Goal: Task Accomplishment & Management: Manage account settings

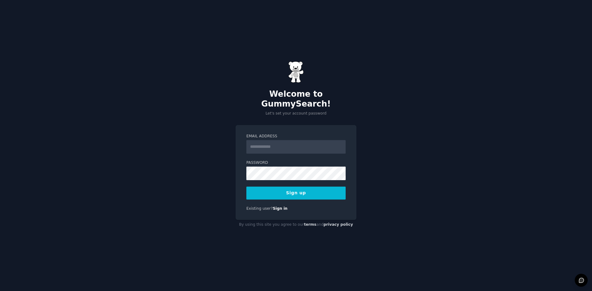
click at [316, 134] on label "Email Address" at bounding box center [295, 137] width 99 height 6
click at [316, 140] on input "Email Address" at bounding box center [295, 147] width 99 height 14
click at [314, 140] on input "Email Address" at bounding box center [295, 147] width 99 height 14
type input "**********"
click at [298, 187] on button "Sign up" at bounding box center [295, 193] width 99 height 13
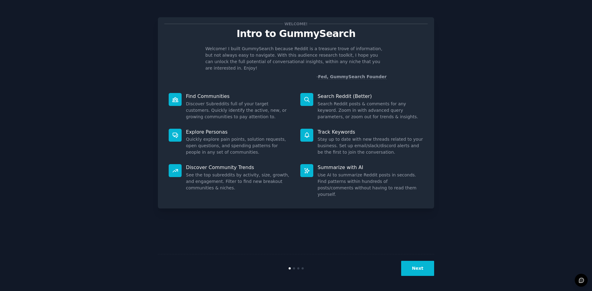
click at [419, 267] on button "Next" at bounding box center [417, 268] width 33 height 15
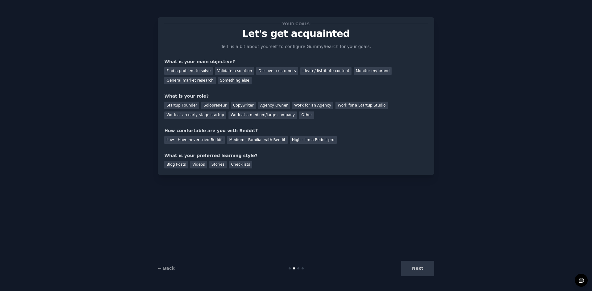
click at [191, 64] on div "What is your main objective?" at bounding box center [295, 62] width 263 height 6
click at [187, 70] on div "Find a problem to solve" at bounding box center [188, 71] width 48 height 8
click at [236, 70] on div "Validate a solution" at bounding box center [234, 71] width 39 height 8
click at [193, 69] on div "Find a problem to solve" at bounding box center [188, 71] width 48 height 8
click at [205, 104] on div "Solopreneur" at bounding box center [214, 106] width 27 height 8
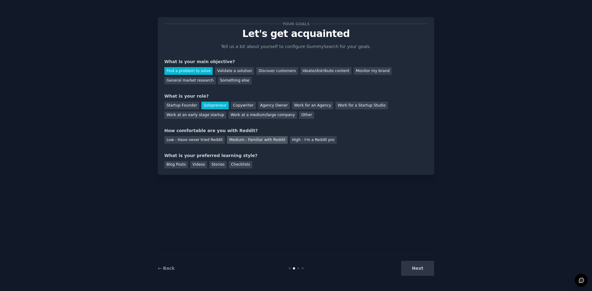
click at [234, 139] on div "Medium - Familiar with Reddit" at bounding box center [257, 140] width 60 height 8
drag, startPoint x: 192, startPoint y: 165, endPoint x: 217, endPoint y: 164, distance: 25.6
click at [194, 164] on div "Videos" at bounding box center [198, 165] width 17 height 8
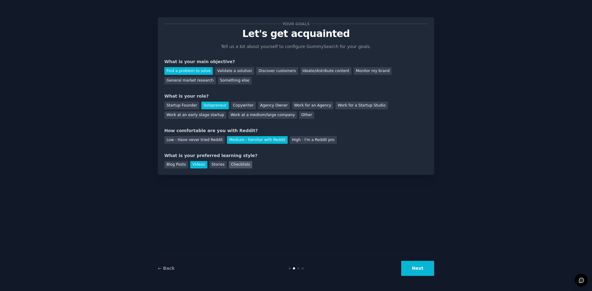
click at [229, 164] on div "Checklists" at bounding box center [240, 165] width 23 height 8
click at [191, 164] on div "Videos" at bounding box center [198, 165] width 17 height 8
click at [417, 270] on button "Next" at bounding box center [417, 268] width 33 height 15
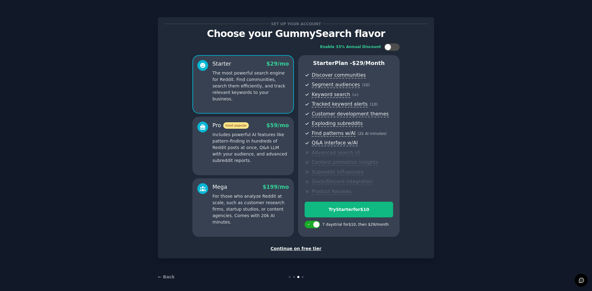
click at [302, 249] on div "Continue on free tier" at bounding box center [295, 249] width 263 height 6
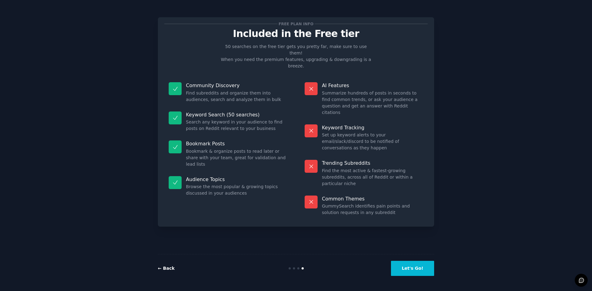
click at [162, 269] on link "← Back" at bounding box center [166, 268] width 17 height 5
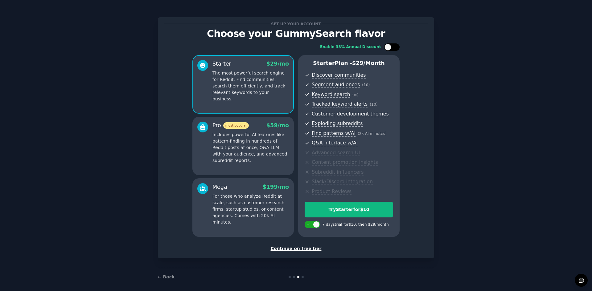
click at [395, 46] on div at bounding box center [394, 47] width 3 height 3
click at [389, 45] on div at bounding box center [391, 46] width 15 height 7
checkbox input "false"
click at [269, 143] on p "Includes powerful AI features like pattern-finding in hundreds of Reddit posts …" at bounding box center [250, 148] width 76 height 32
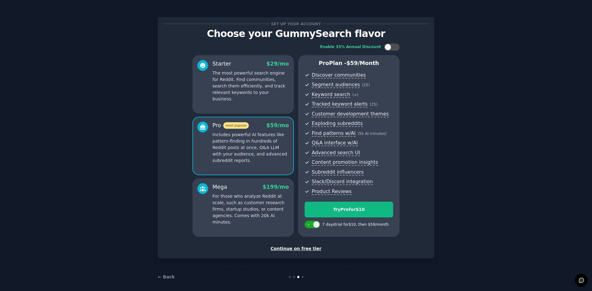
click at [240, 146] on p "Includes powerful AI features like pattern-finding in hundreds of Reddit posts …" at bounding box center [250, 148] width 76 height 32
click at [249, 202] on p "For those who analyze Reddit at scale, such as customer research firms, startup…" at bounding box center [250, 209] width 76 height 32
click at [257, 155] on p "Includes powerful AI features like pattern-finding in hundreds of Reddit posts …" at bounding box center [250, 148] width 76 height 32
click at [241, 91] on p "The most powerful search engine for Reddit. Find communities, search them effic…" at bounding box center [250, 86] width 76 height 32
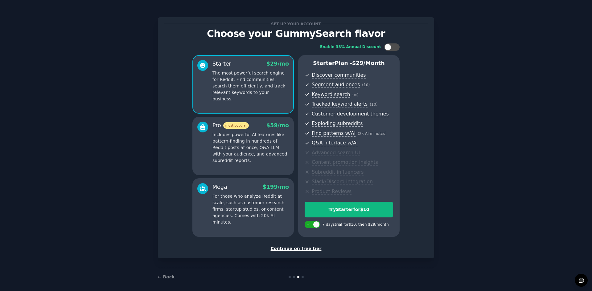
click at [290, 250] on div "Continue on free tier" at bounding box center [295, 249] width 263 height 6
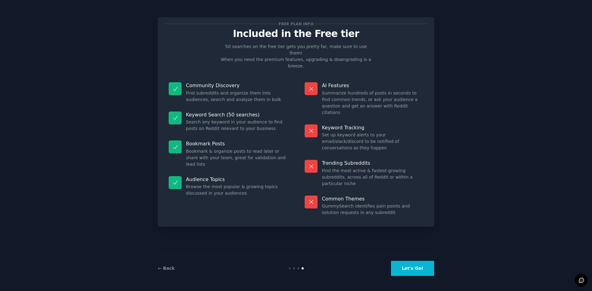
click at [424, 274] on button "Let's Go!" at bounding box center [412, 268] width 43 height 15
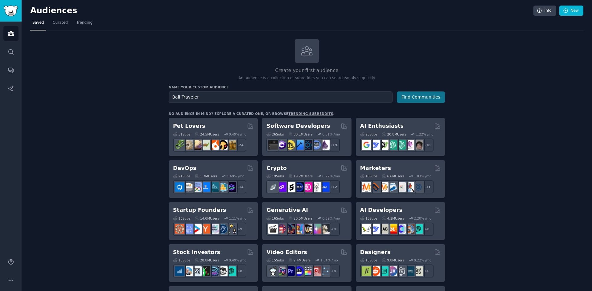
type input "Bali Traveler"
click at [410, 98] on button "Find Communities" at bounding box center [421, 97] width 48 height 11
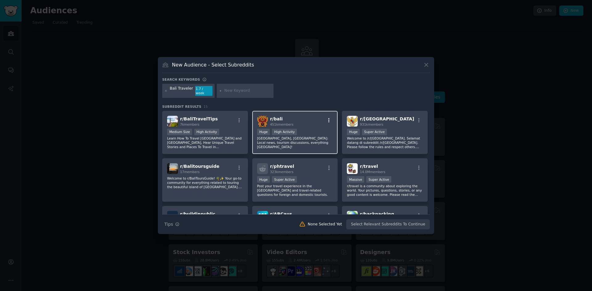
click at [329, 118] on icon "button" at bounding box center [329, 121] width 6 height 6
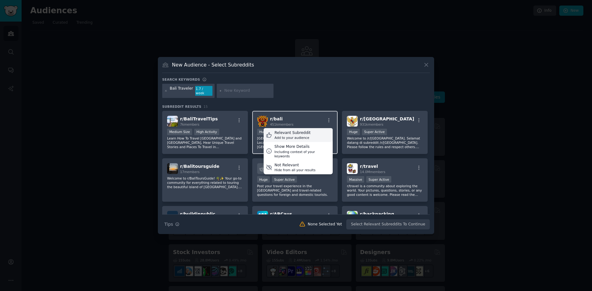
click at [309, 132] on div "Relevant Subreddit Add to your audience" at bounding box center [298, 135] width 69 height 14
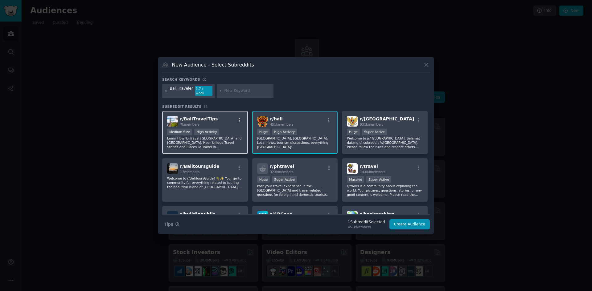
click at [237, 118] on icon "button" at bounding box center [239, 121] width 6 height 6
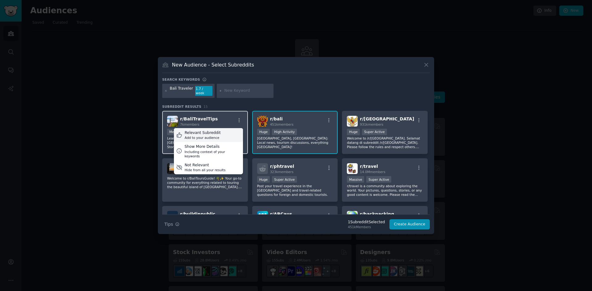
click at [226, 132] on div "Relevant Subreddit Add to your audience" at bounding box center [208, 135] width 69 height 14
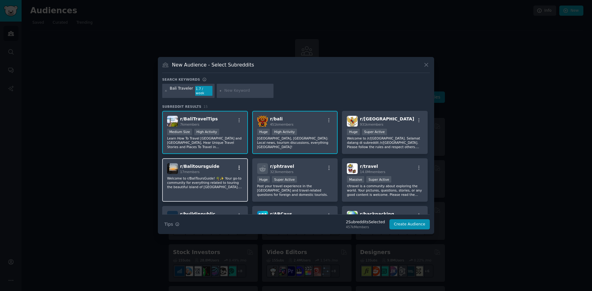
click at [240, 166] on icon "button" at bounding box center [239, 168] width 6 height 6
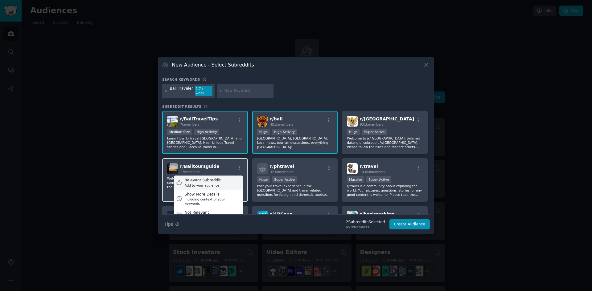
click at [236, 178] on div "Relevant Subreddit Add to your audience" at bounding box center [208, 183] width 69 height 14
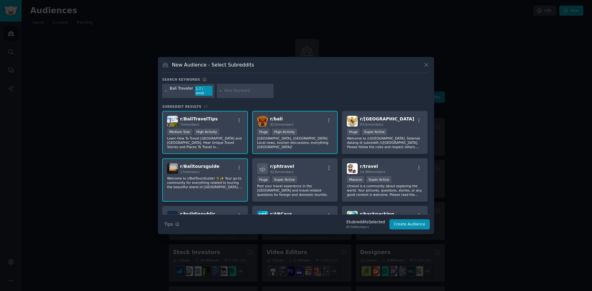
scroll to position [43, 0]
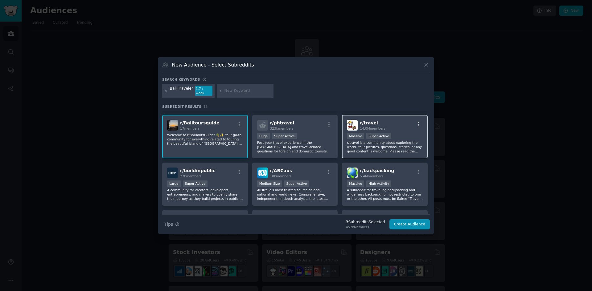
click at [418, 124] on icon "button" at bounding box center [418, 124] width 1 height 4
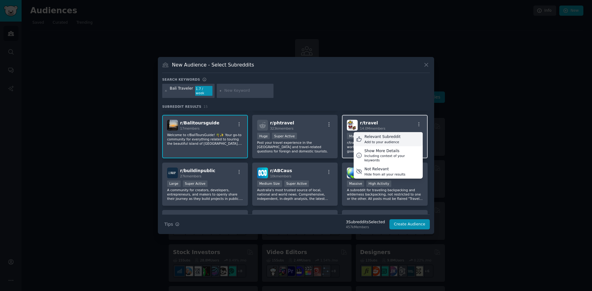
click at [401, 136] on div "Relevant Subreddit Add to your audience" at bounding box center [388, 139] width 69 height 14
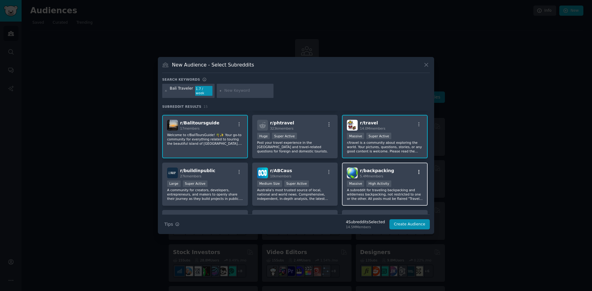
click at [418, 170] on icon "button" at bounding box center [418, 172] width 1 height 4
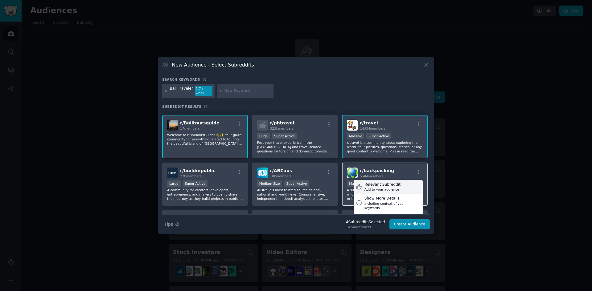
click at [402, 182] on div "Relevant Subreddit Add to your audience" at bounding box center [388, 187] width 69 height 14
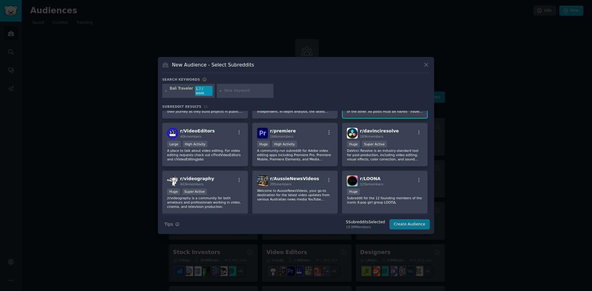
scroll to position [121, 0]
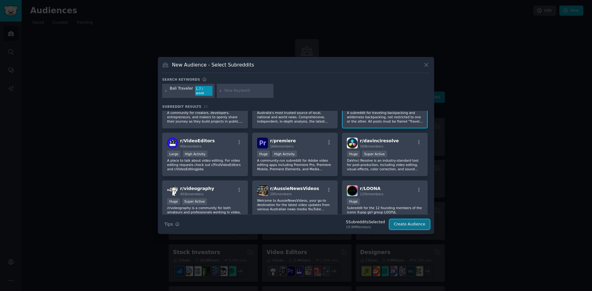
click at [416, 222] on button "Create Audience" at bounding box center [409, 224] width 41 height 10
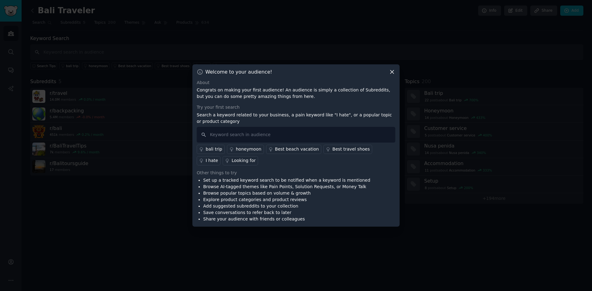
click at [206, 150] on div "bali trip" at bounding box center [214, 149] width 17 height 6
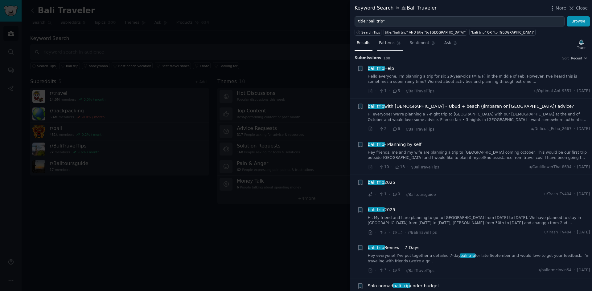
click at [386, 43] on span "Patterns" at bounding box center [386, 43] width 15 height 6
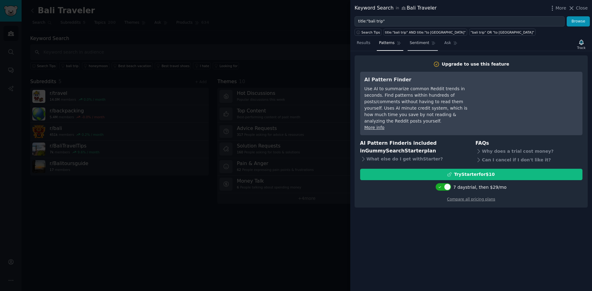
click at [415, 47] on link "Sentiment" at bounding box center [423, 44] width 30 height 13
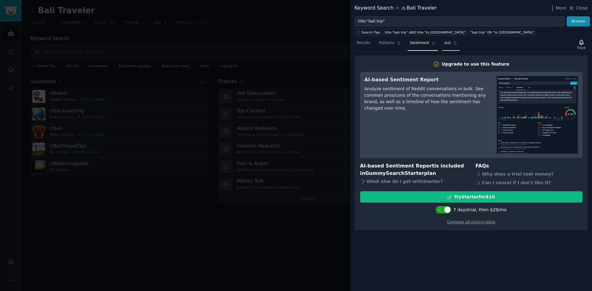
click at [442, 50] on link "Ask" at bounding box center [451, 44] width 18 height 13
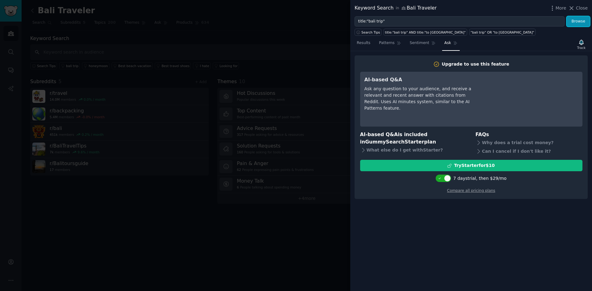
drag, startPoint x: 576, startPoint y: 25, endPoint x: 569, endPoint y: 38, distance: 14.6
click at [569, 38] on div "Keyword Search in [GEOGRAPHIC_DATA] Traveler More Close title:"bali trip" Brows…" at bounding box center [471, 145] width 242 height 291
click at [584, 46] on div "Track" at bounding box center [581, 48] width 8 height 4
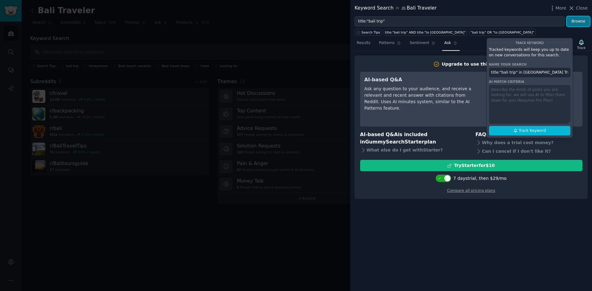
click at [580, 24] on button "Browse" at bounding box center [578, 21] width 23 height 10
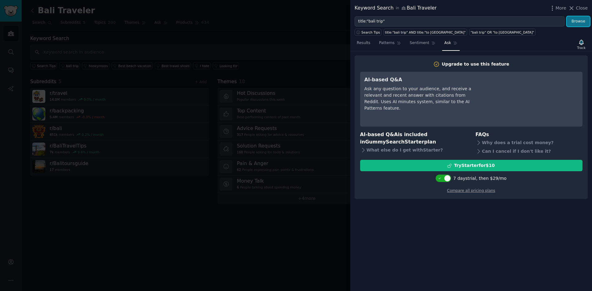
click at [575, 21] on button "Browse" at bounding box center [578, 21] width 23 height 10
click at [363, 44] on span "Results" at bounding box center [364, 43] width 14 height 6
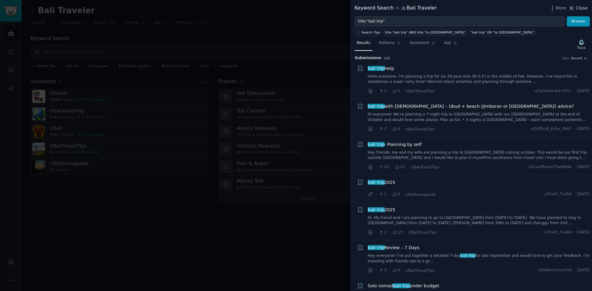
click at [578, 6] on span "Close" at bounding box center [582, 8] width 12 height 6
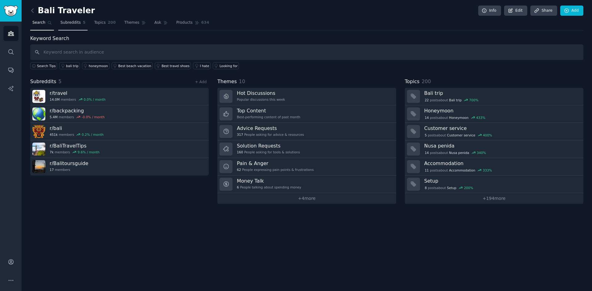
click at [73, 21] on span "Subreddits" at bounding box center [70, 23] width 20 height 6
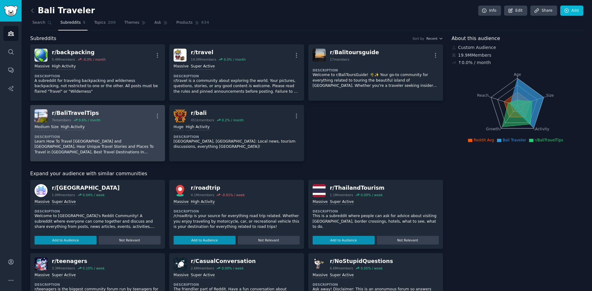
click at [116, 120] on div "r/ BaliTravelTips 7k members 9.6 % / month More" at bounding box center [98, 115] width 126 height 13
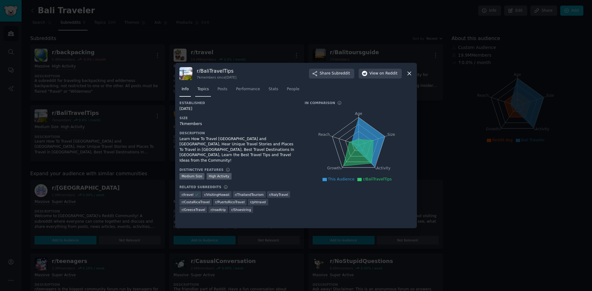
click at [202, 89] on span "Topics" at bounding box center [202, 90] width 11 height 6
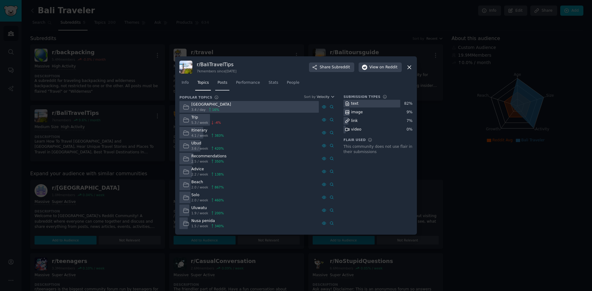
click at [221, 84] on span "Posts" at bounding box center [222, 83] width 10 height 6
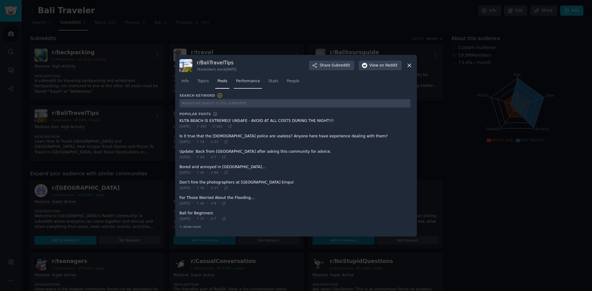
click at [240, 83] on span "Performance" at bounding box center [248, 82] width 24 height 6
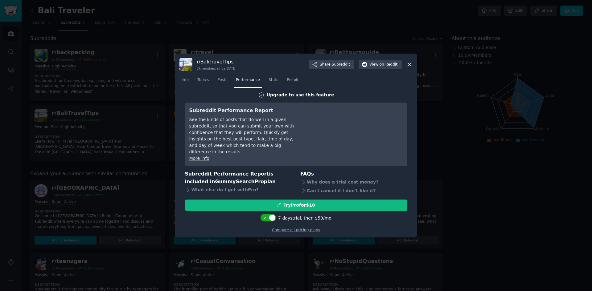
click at [408, 68] on icon at bounding box center [409, 64] width 6 height 6
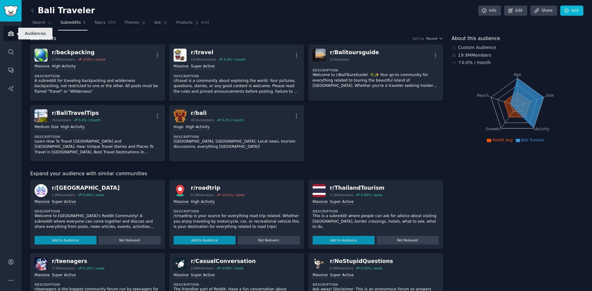
click at [10, 32] on icon "Sidebar" at bounding box center [11, 33] width 6 height 4
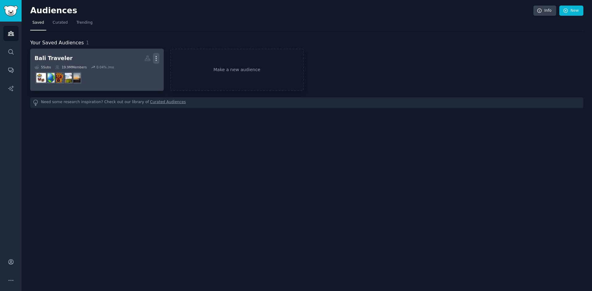
click at [159, 59] on icon "button" at bounding box center [156, 58] width 6 height 6
click at [141, 58] on p "View" at bounding box center [137, 60] width 10 height 6
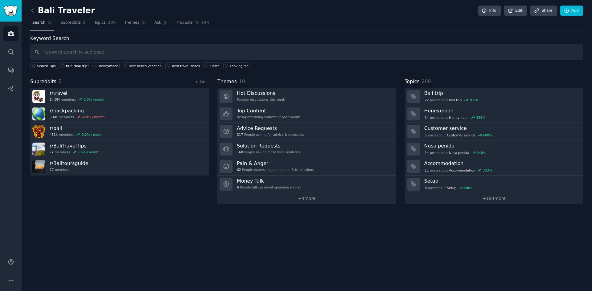
click at [102, 52] on input "text" at bounding box center [306, 52] width 553 height 16
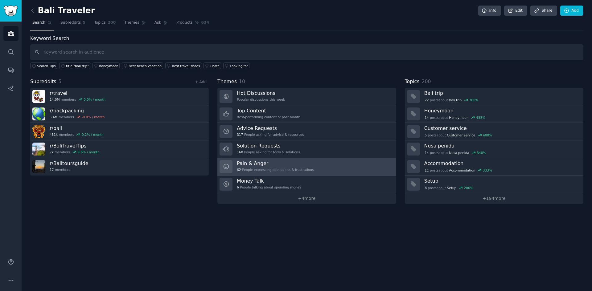
click at [260, 170] on div "62 People expressing pain points & frustrations" at bounding box center [275, 170] width 77 height 4
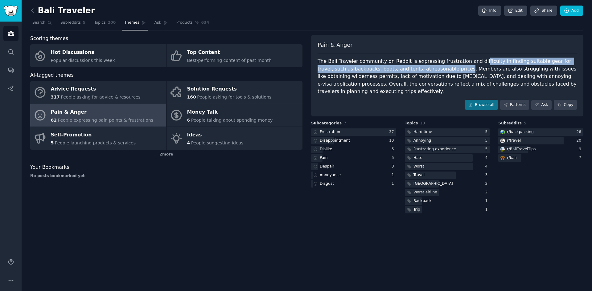
drag, startPoint x: 468, startPoint y: 62, endPoint x: 422, endPoint y: 68, distance: 46.6
click at [422, 68] on div "The Bali Traveler community on Reddit is expressing frustration and difficulty …" at bounding box center [447, 77] width 259 height 38
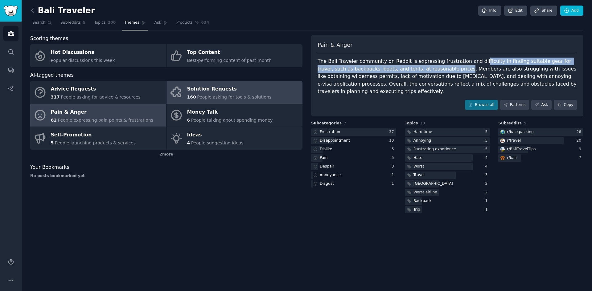
click at [216, 95] on span "People asking for tools & solutions" at bounding box center [234, 97] width 74 height 5
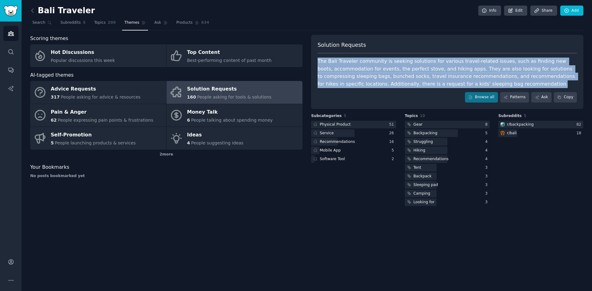
drag, startPoint x: 317, startPoint y: 58, endPoint x: 485, endPoint y: 84, distance: 169.6
click at [485, 84] on div "Solution Requests The Bali Traveler community is seeking solutions for various …" at bounding box center [447, 72] width 272 height 74
copy div "The Bali Traveler community is seeking solutions for various travel-related iss…"
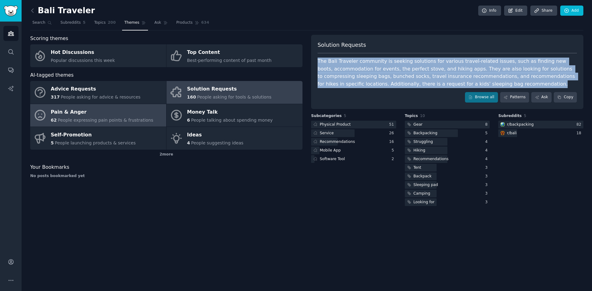
click at [117, 116] on div "Pain & Anger" at bounding box center [102, 112] width 103 height 10
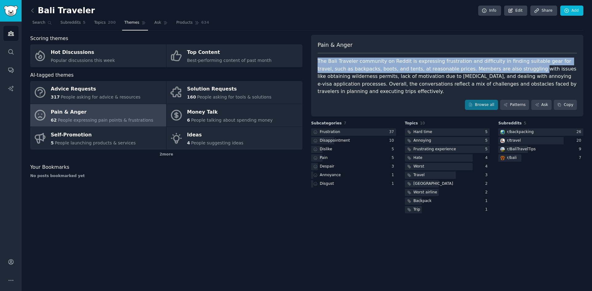
drag, startPoint x: 315, startPoint y: 61, endPoint x: 535, endPoint y: 77, distance: 220.1
click at [487, 66] on div "Pain & Anger The Bali Traveler community on Reddit is expressing frustration an…" at bounding box center [447, 76] width 272 height 82
click at [572, 100] on button "Copy" at bounding box center [565, 105] width 23 height 10
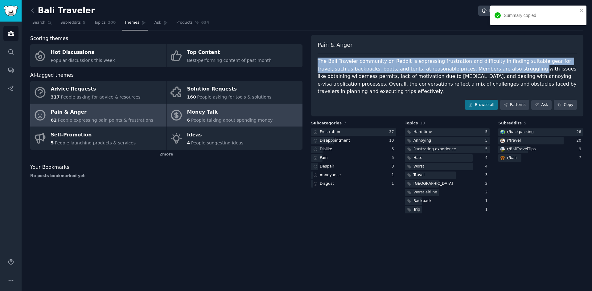
click at [231, 120] on span "People talking about spending money" at bounding box center [232, 120] width 82 height 5
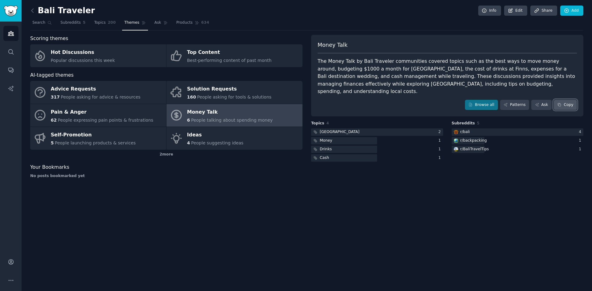
click at [571, 101] on button "Copy" at bounding box center [565, 105] width 23 height 10
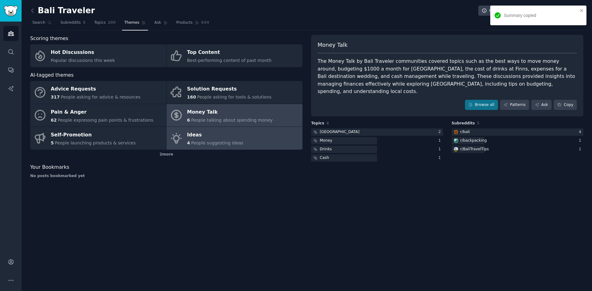
click at [203, 137] on div "Ideas" at bounding box center [215, 135] width 56 height 10
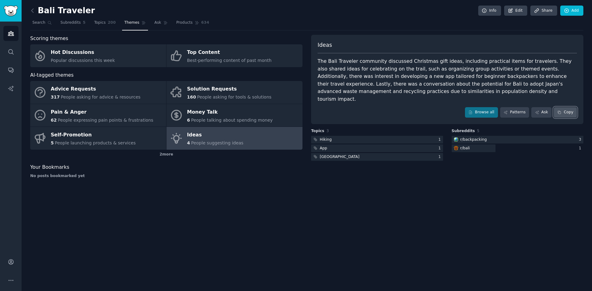
click at [560, 110] on icon at bounding box center [559, 112] width 4 height 4
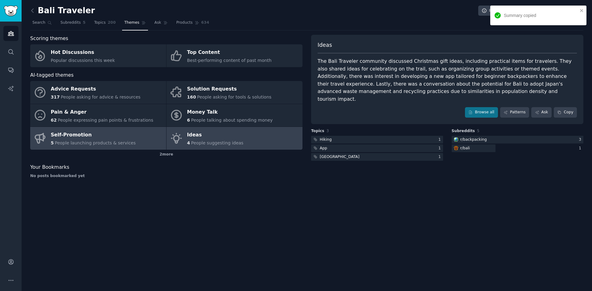
click at [96, 142] on span "People launching products & services" at bounding box center [95, 143] width 81 height 5
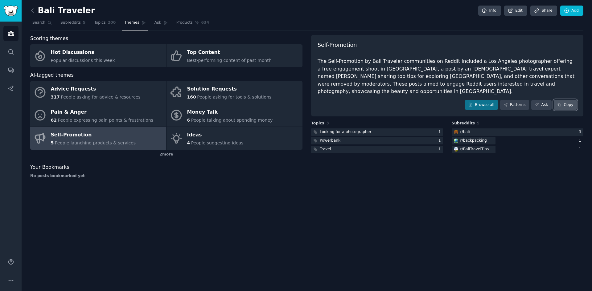
click at [565, 100] on button "Copy" at bounding box center [565, 105] width 23 height 10
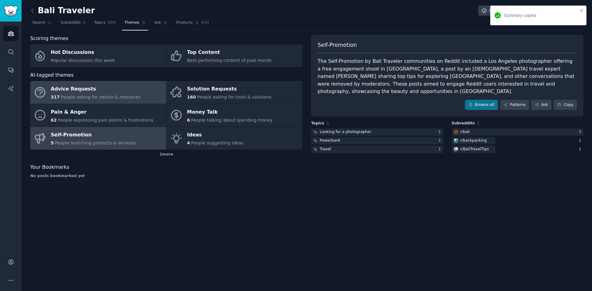
click at [123, 93] on div "Advice Requests" at bounding box center [96, 89] width 90 height 10
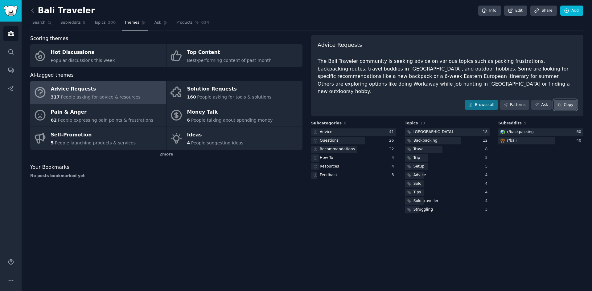
click at [569, 100] on button "Copy" at bounding box center [565, 105] width 23 height 10
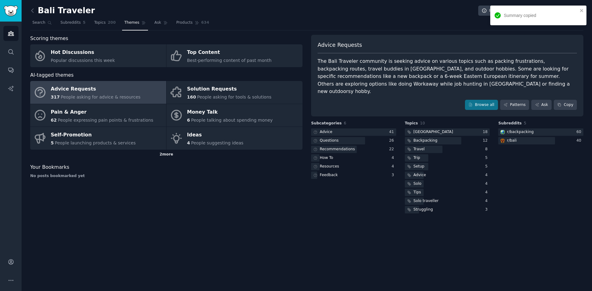
click at [165, 156] on div "2 more" at bounding box center [166, 155] width 272 height 10
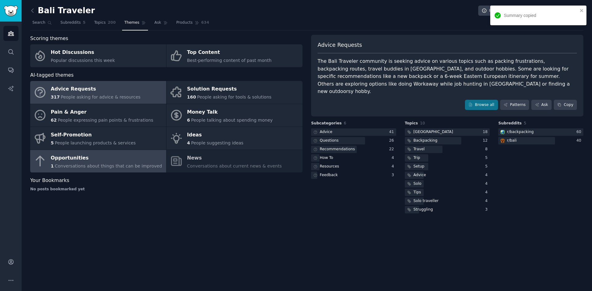
click at [121, 162] on div "Opportunities" at bounding box center [106, 158] width 111 height 10
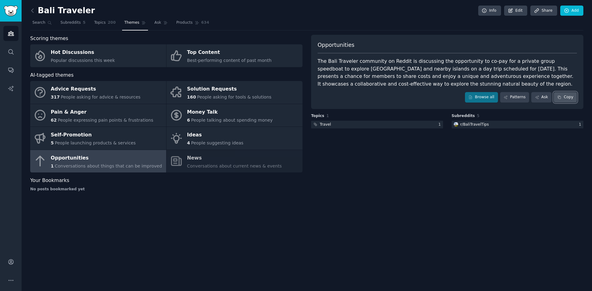
click at [574, 99] on button "Copy" at bounding box center [565, 97] width 23 height 10
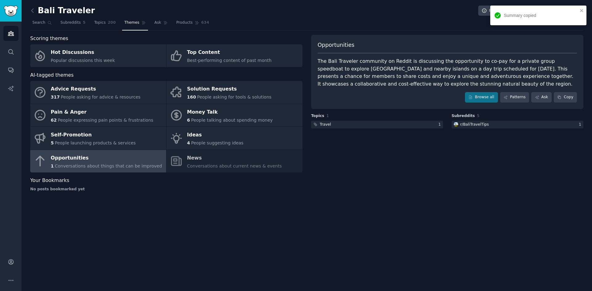
click at [228, 160] on div "Advice Requests 317 People asking for advice & resources Solution Requests 160 …" at bounding box center [166, 127] width 272 height 92
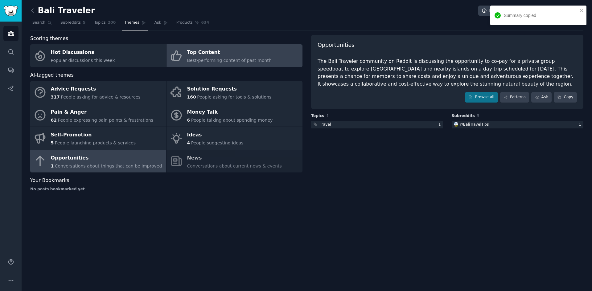
click at [210, 54] on div "Top Content" at bounding box center [229, 53] width 84 height 10
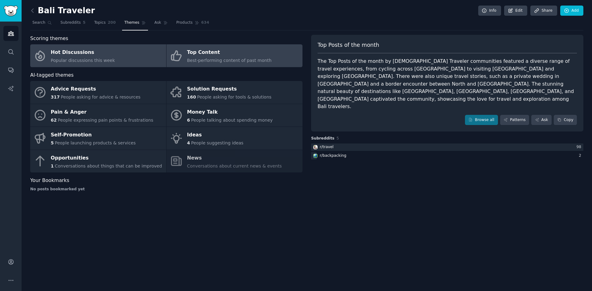
click at [106, 53] on div "Hot Discussions" at bounding box center [83, 53] width 64 height 10
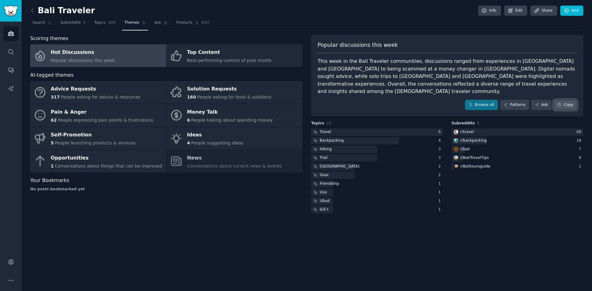
click at [573, 100] on button "Copy" at bounding box center [565, 105] width 23 height 10
click at [156, 26] on link "Ask" at bounding box center [161, 24] width 18 height 13
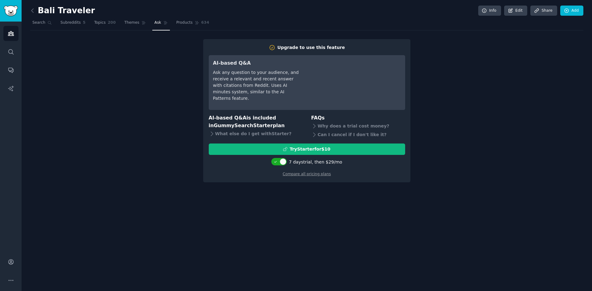
drag, startPoint x: 173, startPoint y: 19, endPoint x: 206, endPoint y: 34, distance: 36.4
click at [174, 18] on link "Products 634" at bounding box center [192, 24] width 37 height 13
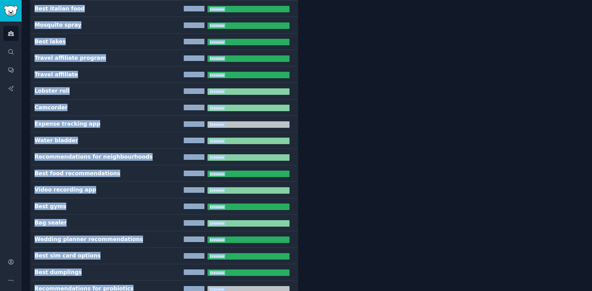
scroll to position [10238, 0]
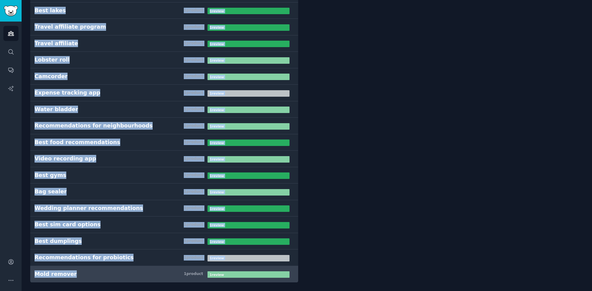
drag, startPoint x: 30, startPoint y: 61, endPoint x: 146, endPoint y: 274, distance: 242.4
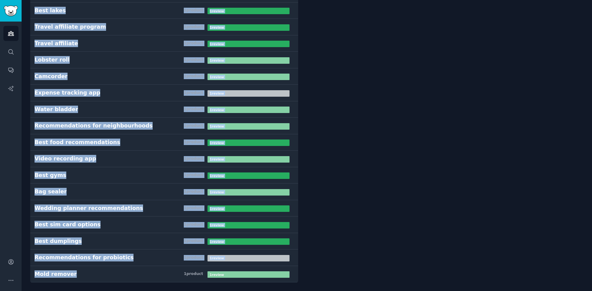
copy div "Beach vacation 90 product s 105 review s Travel shoes 85 product s 105 review s…"
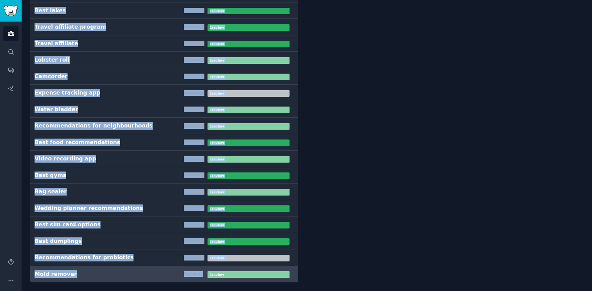
drag, startPoint x: 28, startPoint y: 63, endPoint x: 225, endPoint y: 275, distance: 289.9
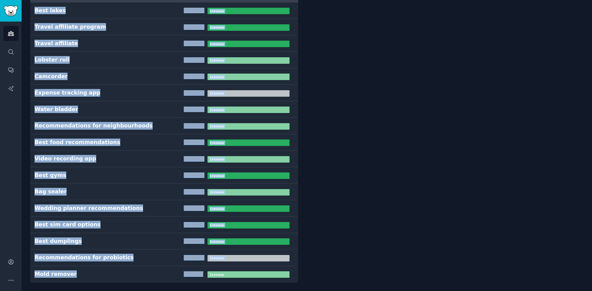
copy div "Beach vacation 90 product s 105 review s Travel shoes 85 product s 105 review s…"
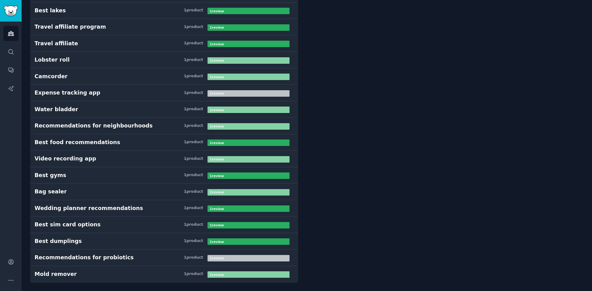
drag, startPoint x: 409, startPoint y: 82, endPoint x: 423, endPoint y: 84, distance: 14.0
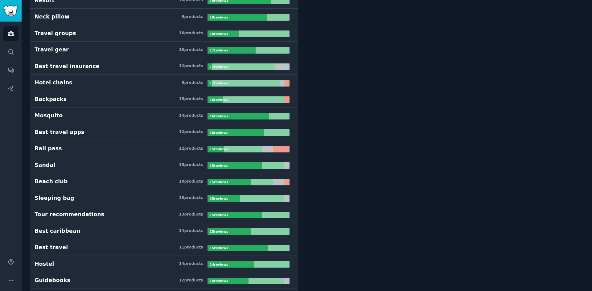
scroll to position [0, 0]
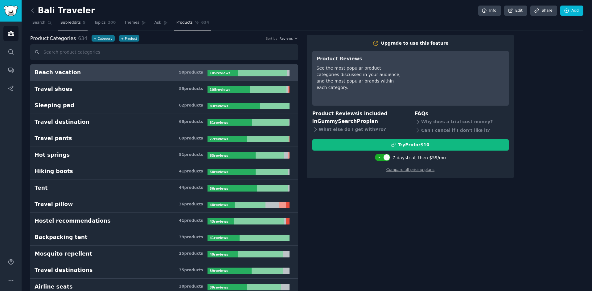
click at [68, 23] on span "Subreddits" at bounding box center [70, 23] width 20 height 6
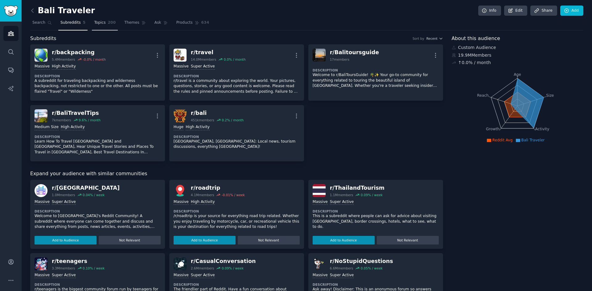
click at [112, 26] on link "Topics 200" at bounding box center [105, 24] width 26 height 13
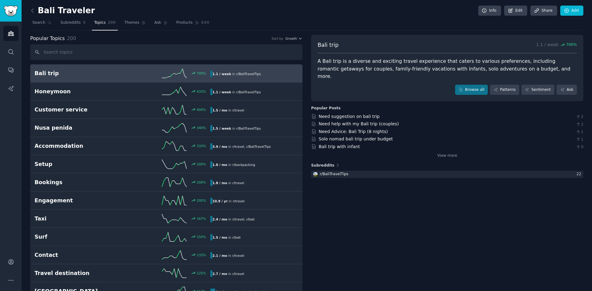
click at [517, 67] on div "A Bali trip is a diverse and exciting travel experience that caters to various …" at bounding box center [447, 69] width 259 height 23
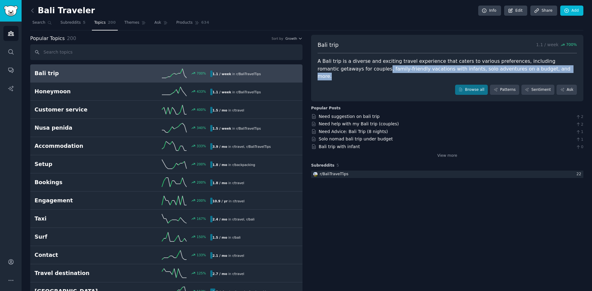
drag, startPoint x: 509, startPoint y: 72, endPoint x: 322, endPoint y: 64, distance: 186.7
click at [333, 69] on div "A Bali trip is a diverse and exciting travel experience that caters to various …" at bounding box center [447, 69] width 259 height 23
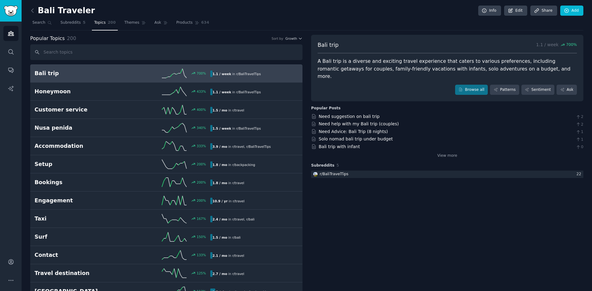
click at [316, 59] on div "Bali trip 1.1 / week 700 % A Bali trip is a diverse and exciting travel experie…" at bounding box center [447, 68] width 272 height 67
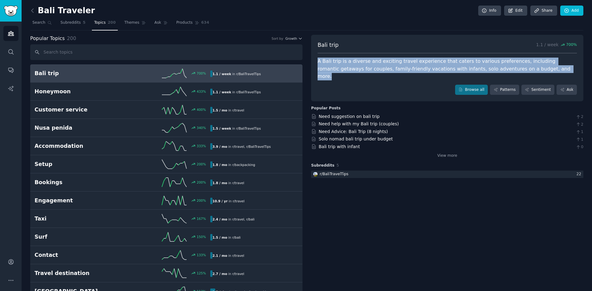
drag, startPoint x: 316, startPoint y: 59, endPoint x: 524, endPoint y: 69, distance: 208.3
click at [524, 69] on div "Bali trip 1.1 / week 700 % A Bali trip is a diverse and exciting travel experie…" at bounding box center [447, 68] width 272 height 67
copy div "A Bali trip is a diverse and exciting travel experience that caters to various …"
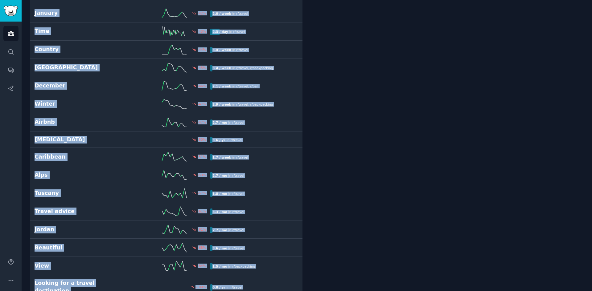
scroll to position [3399, 0]
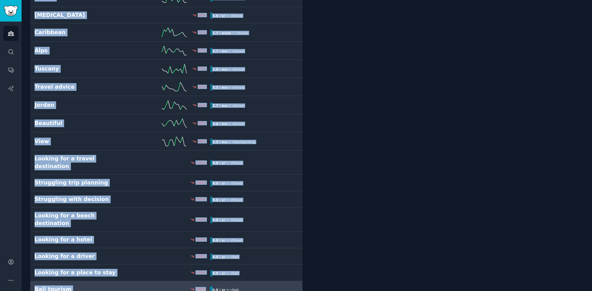
drag, startPoint x: 27, startPoint y: 64, endPoint x: 240, endPoint y: 276, distance: 299.9
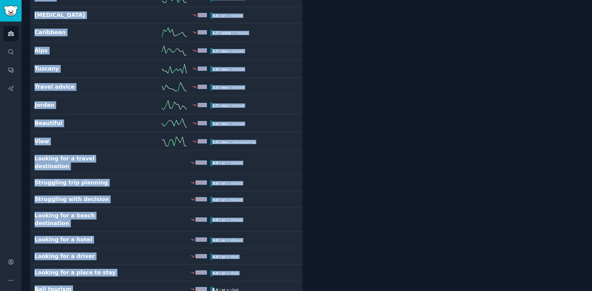
copy div "Bali trip 700 % 1.1 / week in r/ BaliTravelTips Honeymoon 433 % 1.1 / week in r…"
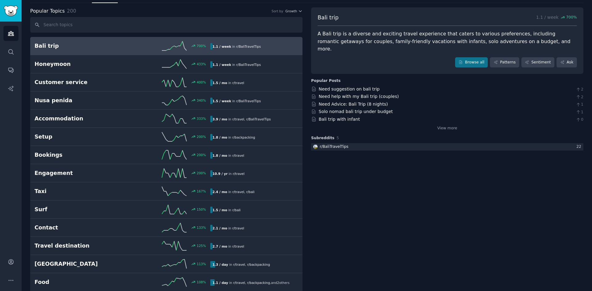
scroll to position [0, 0]
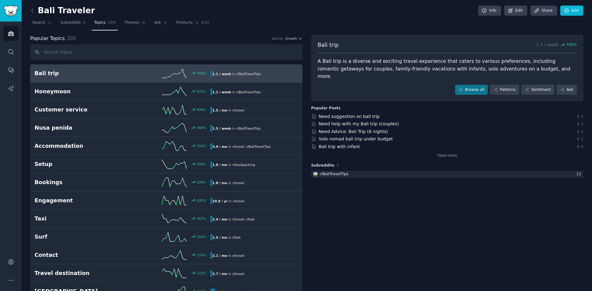
click at [265, 29] on nav "Search Subreddits 5 Topics 200 Themes Ask Products 634" at bounding box center [306, 24] width 553 height 13
drag, startPoint x: 130, startPoint y: 27, endPoint x: 168, endPoint y: 27, distance: 38.5
click at [129, 27] on link "Themes" at bounding box center [135, 24] width 26 height 13
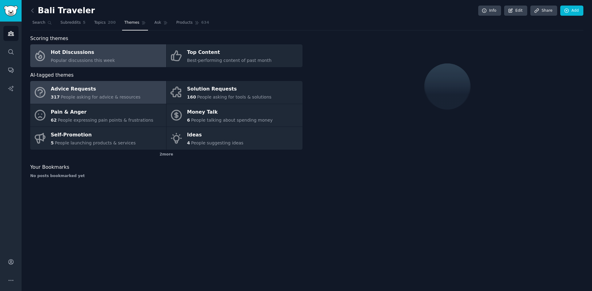
click at [122, 96] on span "People asking for advice & resources" at bounding box center [101, 97] width 80 height 5
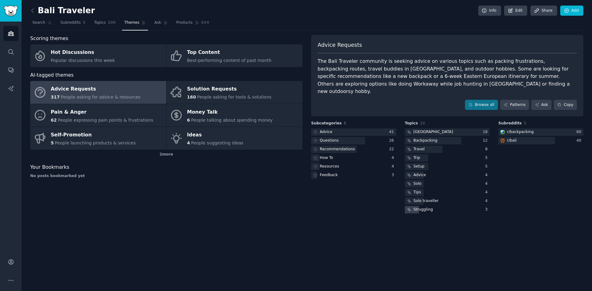
click at [413, 207] on div "Struggling" at bounding box center [422, 210] width 19 height 6
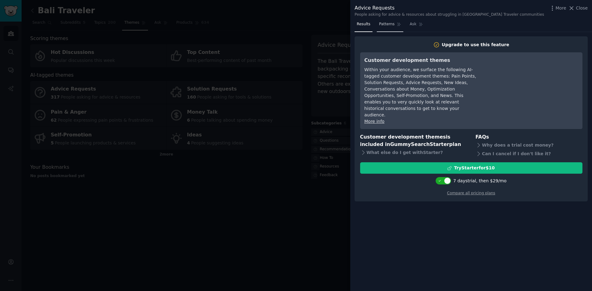
click at [381, 25] on span "Patterns" at bounding box center [386, 25] width 15 height 6
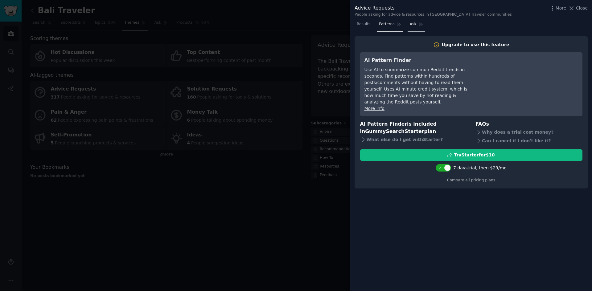
click at [410, 26] on span "Ask" at bounding box center [413, 25] width 7 height 6
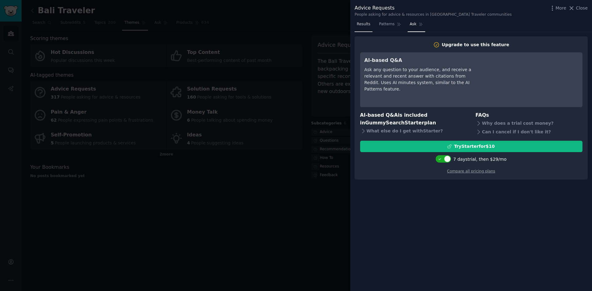
click at [363, 26] on span "Results" at bounding box center [364, 25] width 14 height 6
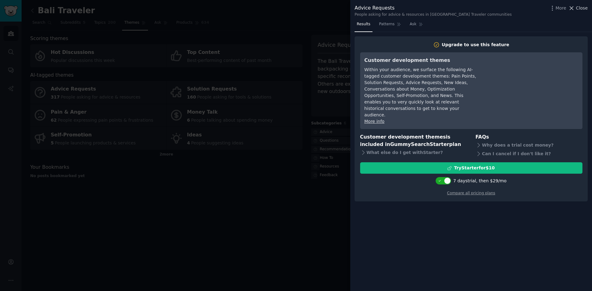
click at [578, 6] on span "Close" at bounding box center [582, 8] width 12 height 6
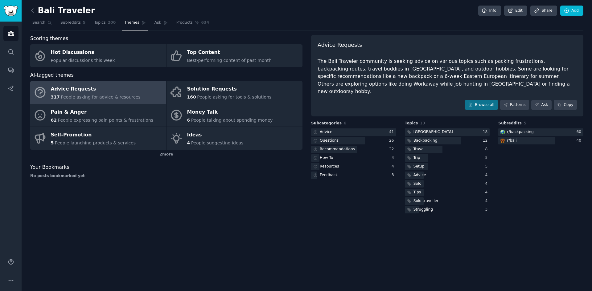
click at [388, 8] on div "Bali Traveler Info Edit Share Add" at bounding box center [306, 12] width 553 height 13
click at [35, 11] on icon at bounding box center [32, 10] width 6 height 6
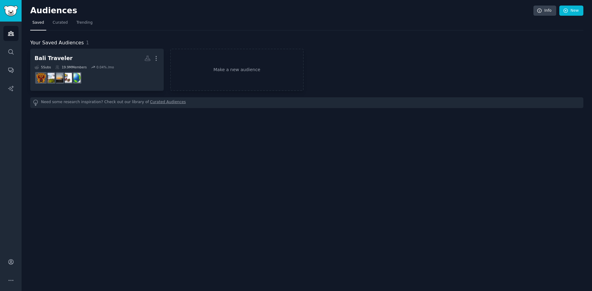
click at [173, 14] on h2 "Audiences" at bounding box center [281, 11] width 503 height 10
click at [208, 68] on link "Make a new audience" at bounding box center [236, 70] width 133 height 42
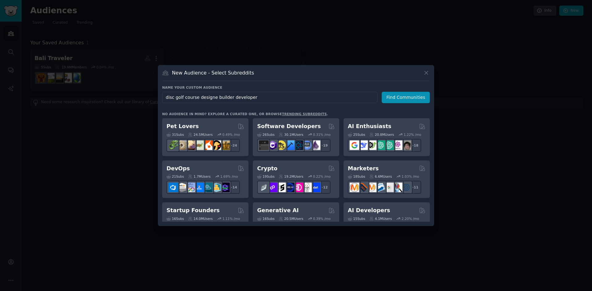
type input "disc golf course designer builder developer"
click button "Find Communities" at bounding box center [406, 97] width 48 height 11
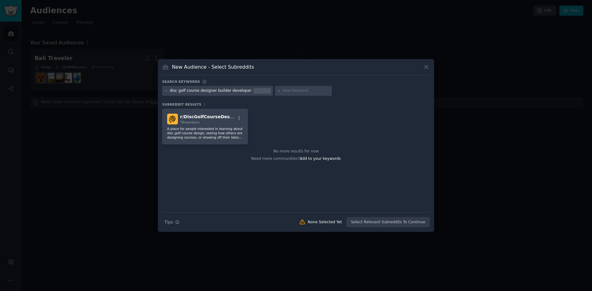
click at [231, 89] on div "disc golf course designer builder developer" at bounding box center [211, 91] width 82 height 6
click at [215, 125] on div "r/ DiscGolfCourseDesign 78 members A place for people interested in learning ab…" at bounding box center [205, 127] width 86 height 36
click at [411, 222] on button "Create Audience" at bounding box center [409, 222] width 41 height 10
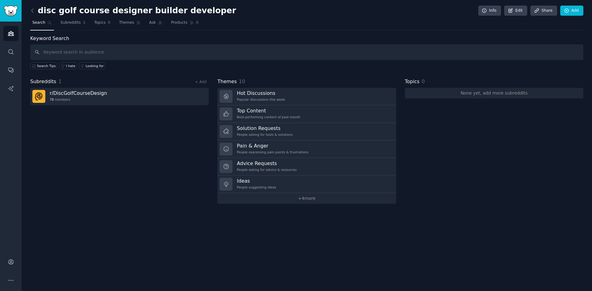
click at [62, 53] on input "text" at bounding box center [306, 52] width 553 height 16
type input "disc golf course creator"
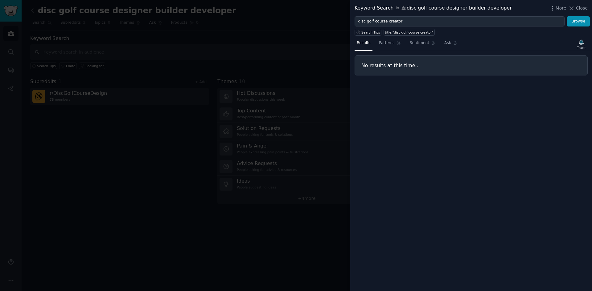
click at [576, 12] on div "More Close" at bounding box center [568, 8] width 39 height 8
click at [573, 5] on icon at bounding box center [571, 8] width 6 height 6
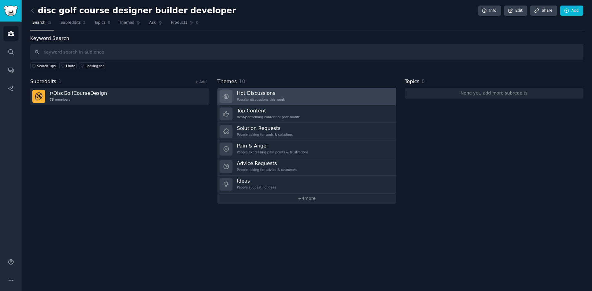
click at [278, 91] on h3 "Hot Discussions" at bounding box center [261, 93] width 48 height 6
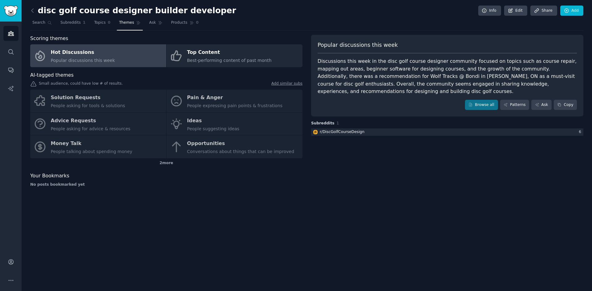
click at [37, 8] on link at bounding box center [34, 11] width 8 height 10
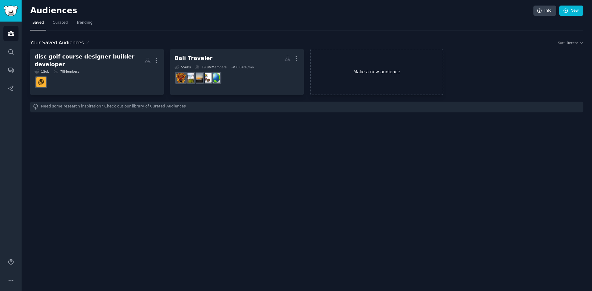
click at [398, 73] on link "Make a new audience" at bounding box center [376, 72] width 133 height 47
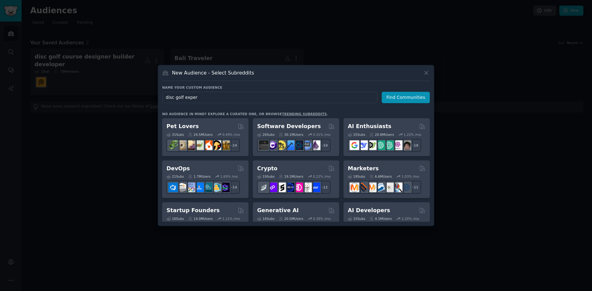
type input "disc golf expert"
click button "Find Communities" at bounding box center [406, 97] width 48 height 11
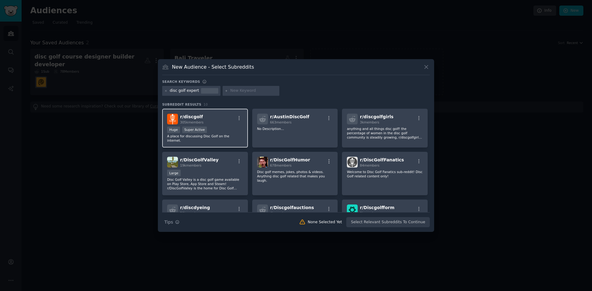
click at [214, 126] on div "r/ discgolf 305k members Huge Super Active A place for discussing Disc Golf on …" at bounding box center [205, 128] width 86 height 39
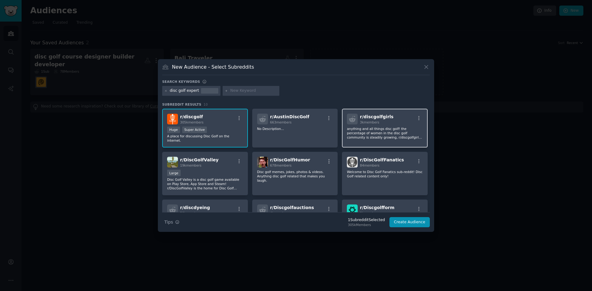
click at [373, 126] on div "r/ discgolfgirls 3k members anything and all things disc golf! the percentage o…" at bounding box center [385, 128] width 86 height 39
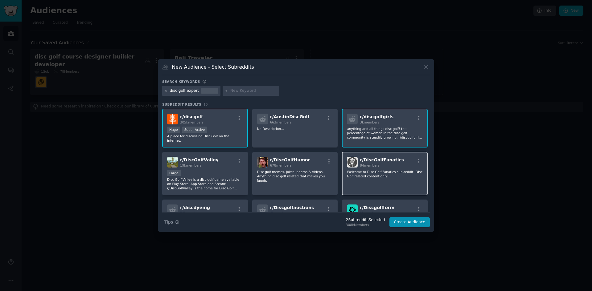
click at [382, 170] on p "Welcome to Disc Golf Fanatics sub-reddit! Disc Golf related content only!" at bounding box center [385, 174] width 76 height 9
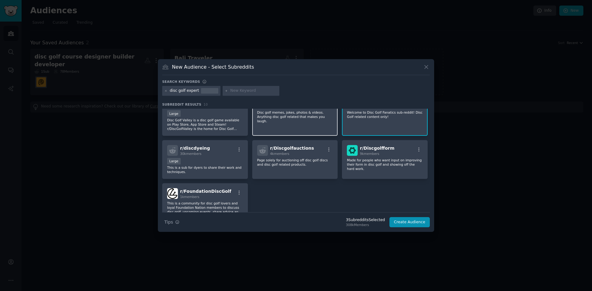
scroll to position [62, 0]
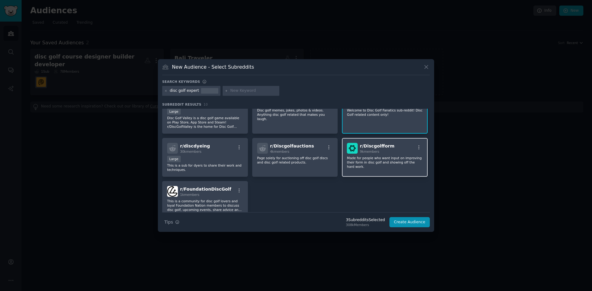
click at [400, 158] on p "Made for people who want input on improving their form in disc golf and showing…" at bounding box center [385, 162] width 76 height 13
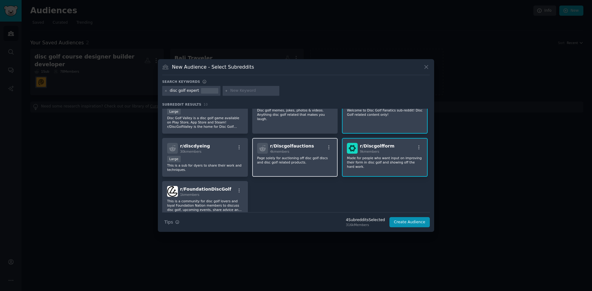
click at [300, 159] on p "Page solely for auctioning off disc golf discs and disc golf related products." at bounding box center [295, 160] width 76 height 9
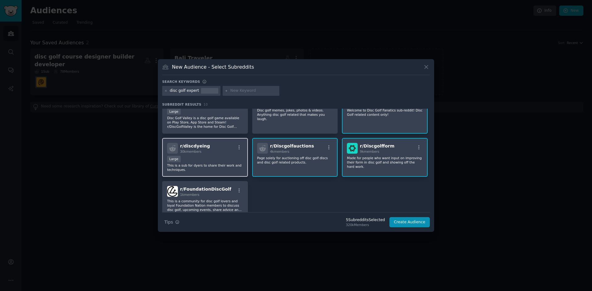
click at [218, 159] on div "Large" at bounding box center [205, 160] width 76 height 8
drag, startPoint x: 227, startPoint y: 201, endPoint x: 250, endPoint y: 197, distance: 23.5
click at [229, 201] on p "This is a community for disc golf lovers and loyal Foundation Nation members to…" at bounding box center [205, 205] width 76 height 13
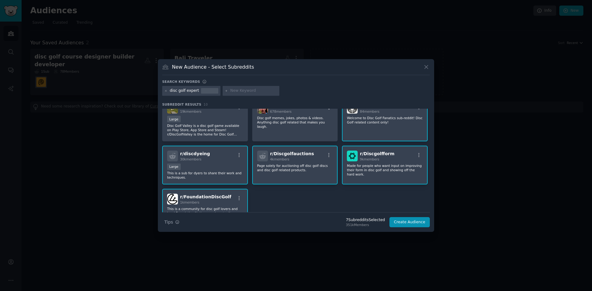
scroll to position [85, 0]
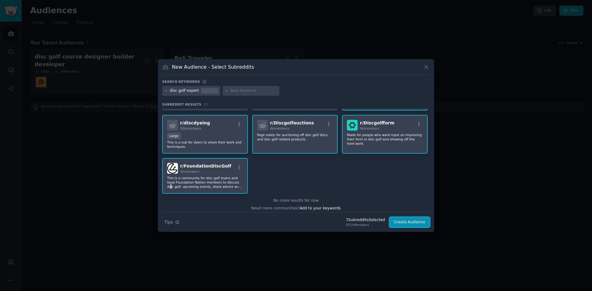
drag, startPoint x: 402, startPoint y: 223, endPoint x: 350, endPoint y: 177, distance: 69.4
click at [350, 177] on div "Search keywords disc golf expert Subreddit Results 10 r/ discgolf 305k members …" at bounding box center [296, 154] width 268 height 148
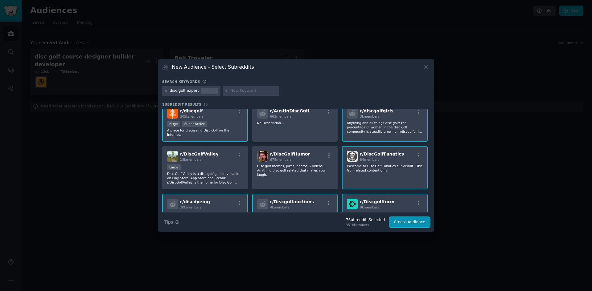
scroll to position [0, 0]
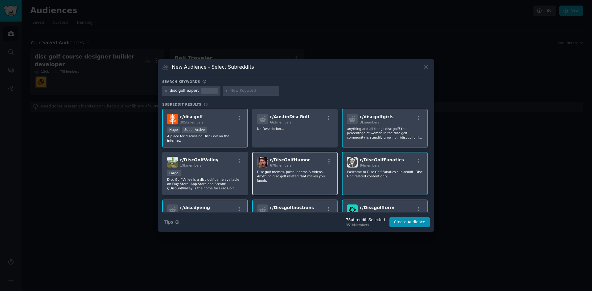
click at [309, 182] on div "r/ DiscGolfHumor 678 members Disc golf memes, jokes, photos & videos. Anything …" at bounding box center [295, 173] width 86 height 43
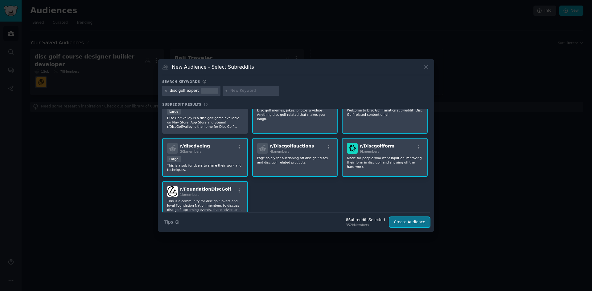
click at [416, 223] on button "Create Audience" at bounding box center [409, 222] width 41 height 10
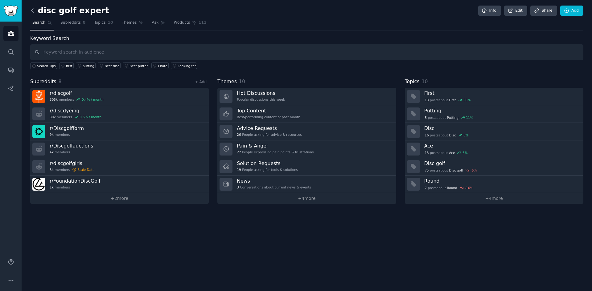
click at [32, 13] on icon at bounding box center [32, 10] width 6 height 6
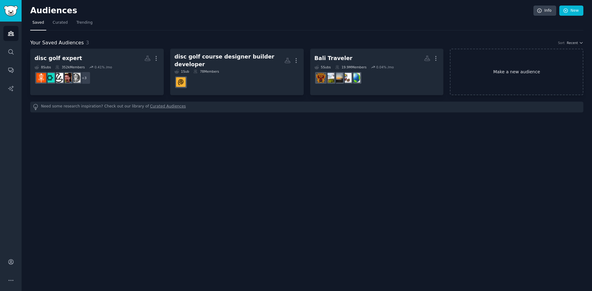
click at [502, 73] on link "Make a new audience" at bounding box center [516, 72] width 133 height 47
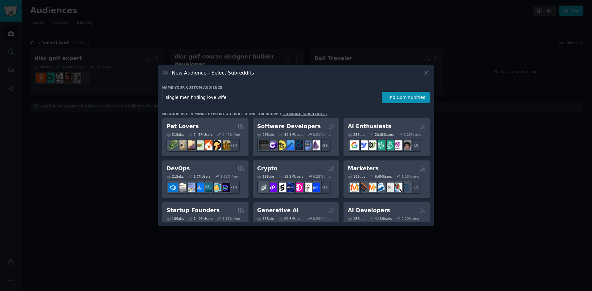
type input "single men finding love wife"
click button "Find Communities" at bounding box center [406, 97] width 48 height 11
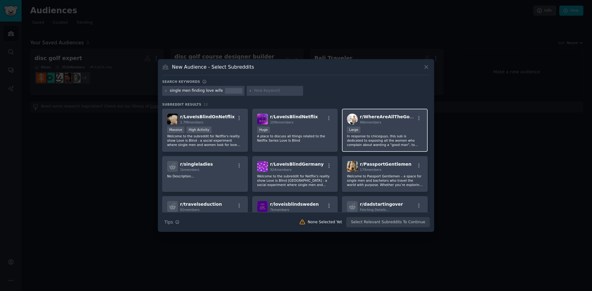
click at [379, 123] on div "96k members" at bounding box center [387, 122] width 55 height 4
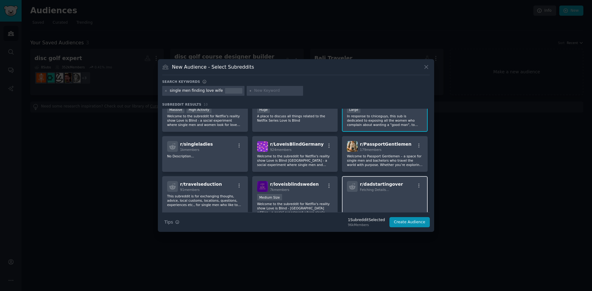
scroll to position [31, 0]
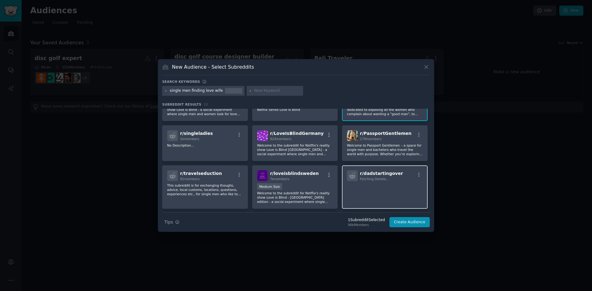
click at [383, 175] on span "r/ dadstartingover" at bounding box center [381, 173] width 43 height 5
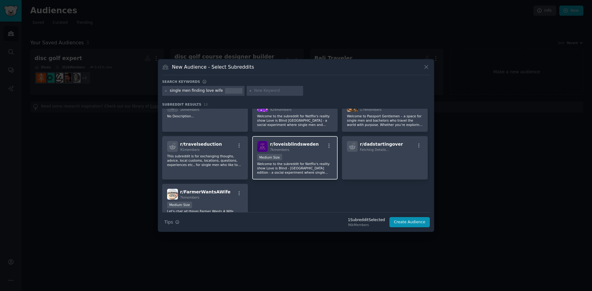
scroll to position [62, 0]
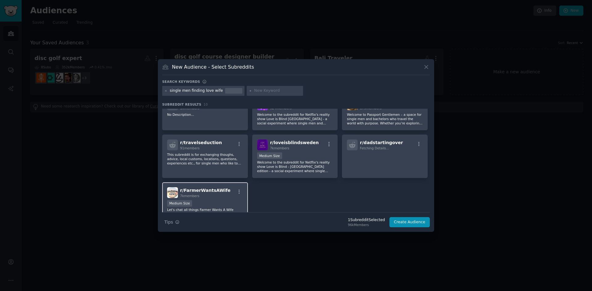
click at [229, 191] on div "r/ FarmerWantsAWife 7k members" at bounding box center [205, 192] width 76 height 11
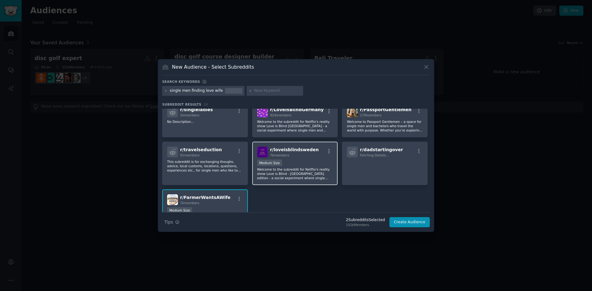
scroll to position [0, 0]
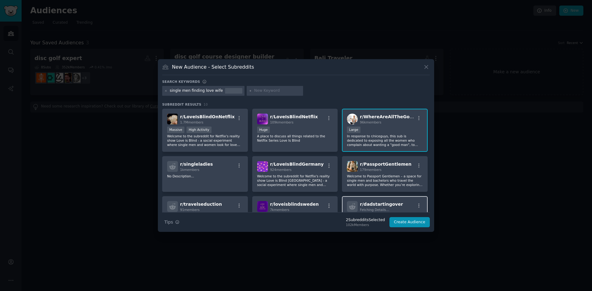
click at [378, 202] on span "r/ dadstartingover" at bounding box center [381, 204] width 43 height 5
click at [380, 205] on span "r/ dadstartingover" at bounding box center [381, 204] width 43 height 5
click at [225, 163] on div "r/ singleladies 1k members" at bounding box center [205, 166] width 76 height 11
drag, startPoint x: 428, startPoint y: 115, endPoint x: 429, endPoint y: 144, distance: 29.3
click at [429, 144] on div "r/ LoveIsBlindOnNetflix 1.7M members Massive High Activity Welcome to the subre…" at bounding box center [296, 161] width 268 height 104
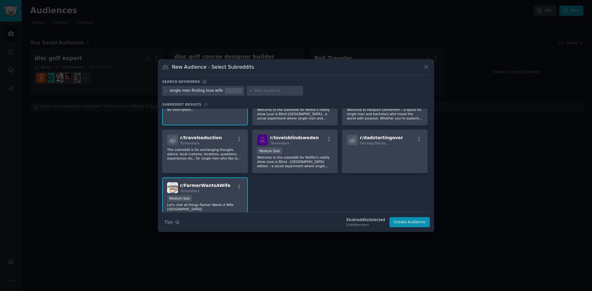
scroll to position [72, 0]
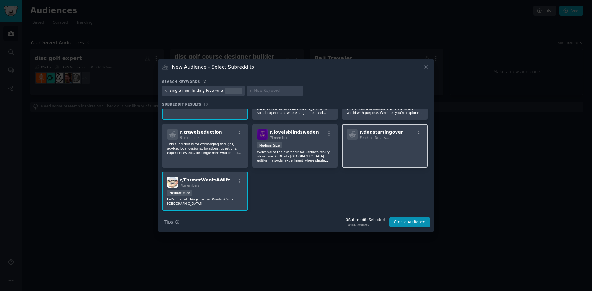
click at [388, 150] on p at bounding box center [385, 148] width 76 height 13
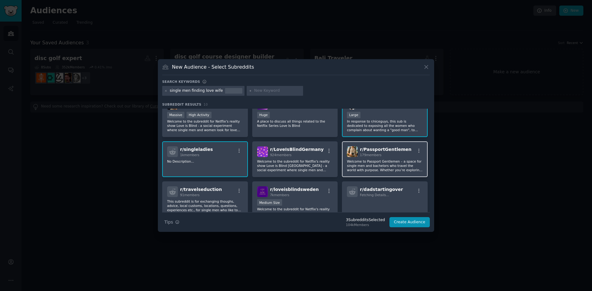
scroll to position [0, 0]
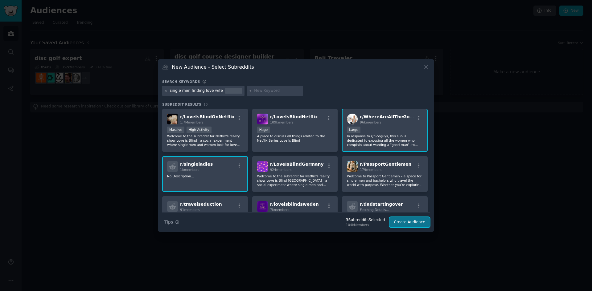
click at [419, 225] on button "Create Audience" at bounding box center [409, 222] width 41 height 10
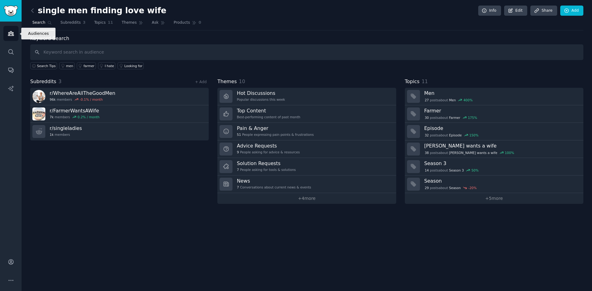
click at [11, 31] on icon "Sidebar" at bounding box center [11, 33] width 6 height 6
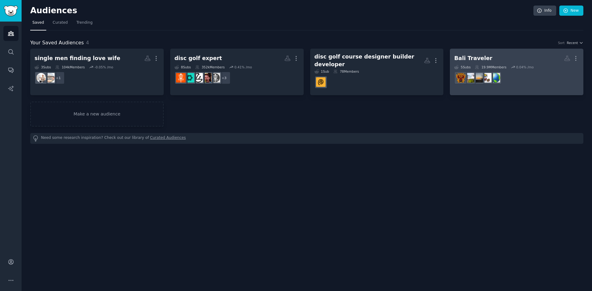
click at [477, 67] on icon at bounding box center [477, 67] width 4 height 4
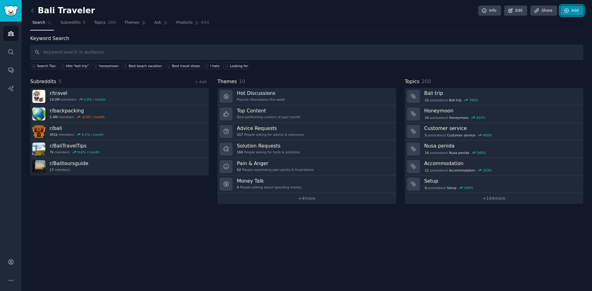
click at [575, 10] on link "Add" at bounding box center [571, 11] width 23 height 10
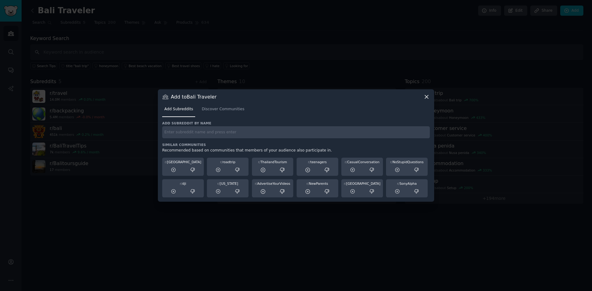
click at [211, 133] on input "text" at bounding box center [296, 132] width 268 height 12
click at [209, 128] on input "travelseduction" at bounding box center [296, 132] width 268 height 12
click at [170, 130] on input "travelseduction" at bounding box center [296, 132] width 268 height 12
click at [234, 132] on input "r/travelseduction" at bounding box center [296, 132] width 268 height 12
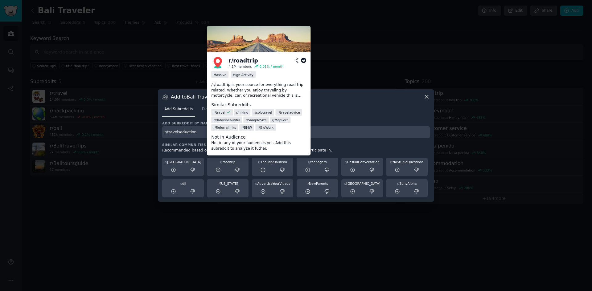
click at [240, 114] on span "r/ hiking" at bounding box center [242, 112] width 12 height 4
drag, startPoint x: 234, startPoint y: 111, endPoint x: 245, endPoint y: 110, distance: 11.2
click at [245, 110] on span "r/ hiking" at bounding box center [242, 112] width 12 height 4
copy span "r/ hiking"
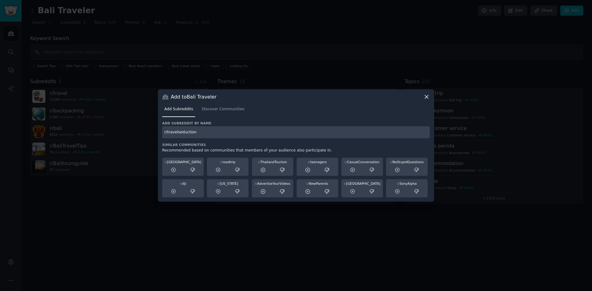
click at [334, 134] on input "r/travelseduction" at bounding box center [296, 132] width 268 height 12
paste input "r/hiking"
drag, startPoint x: 195, startPoint y: 134, endPoint x: 213, endPoint y: 127, distance: 19.7
click at [195, 133] on input "r/travelseduction r/hiking" at bounding box center [296, 132] width 268 height 12
drag, startPoint x: 207, startPoint y: 129, endPoint x: 211, endPoint y: 129, distance: 3.7
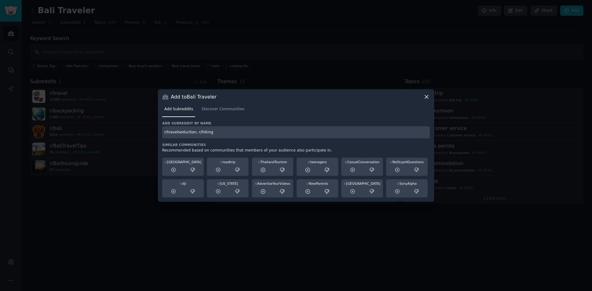
click at [207, 129] on input "r/travelseduction, r/hiking" at bounding box center [296, 132] width 268 height 12
click at [234, 136] on input "r/travelseduction, r/hiking" at bounding box center [296, 132] width 268 height 12
click at [423, 136] on input "r/travelseduction, r/hiking" at bounding box center [296, 132] width 268 height 12
type input "r/travelseduction, r/hiking"
click at [420, 154] on div "Similar Communities Recommended based on communities that members of your audie…" at bounding box center [296, 170] width 268 height 55
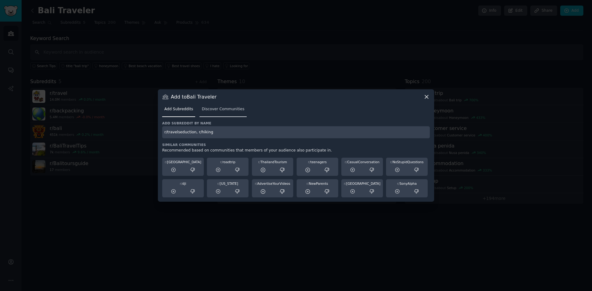
click at [223, 109] on span "Discover Communities" at bounding box center [223, 110] width 43 height 6
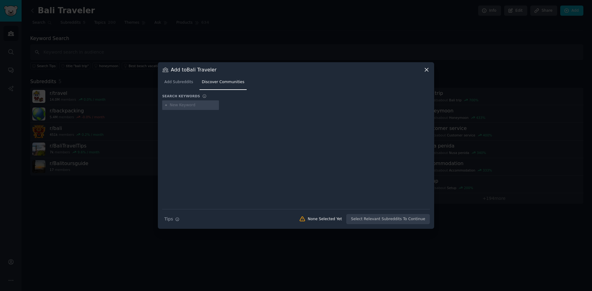
click at [186, 105] on input "text" at bounding box center [193, 106] width 47 height 6
click at [188, 104] on input "text" at bounding box center [193, 106] width 47 height 6
click at [165, 106] on icon at bounding box center [165, 105] width 3 height 3
click at [186, 105] on input "r/hiking" at bounding box center [193, 106] width 47 height 6
click at [206, 117] on div at bounding box center [296, 155] width 268 height 86
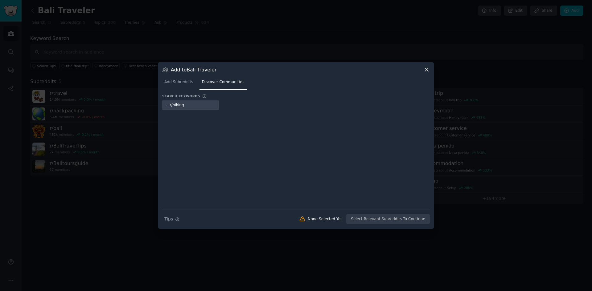
click at [193, 106] on input "r/hiking" at bounding box center [193, 106] width 47 height 6
drag, startPoint x: 193, startPoint y: 106, endPoint x: 127, endPoint y: 110, distance: 66.1
click at [127, 110] on div "​ Add to Bali Traveler Add Subreddits Discover Communities Search keywords r/hi…" at bounding box center [296, 145] width 588 height 291
drag, startPoint x: 186, startPoint y: 104, endPoint x: 151, endPoint y: 104, distance: 35.5
click at [151, 104] on div "​ Add to [GEOGRAPHIC_DATA] Traveler Add Subreddits Discover Communities Search …" at bounding box center [296, 145] width 588 height 291
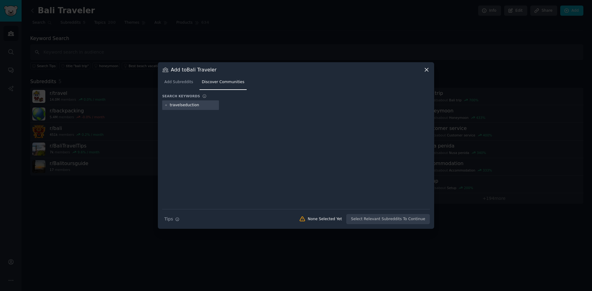
type input "travelseduction"
click at [166, 105] on icon at bounding box center [165, 105] width 3 height 3
drag, startPoint x: 333, startPoint y: 217, endPoint x: 262, endPoint y: 199, distance: 73.0
click at [330, 217] on div "None Selected Yet" at bounding box center [325, 220] width 34 height 6
click at [175, 220] on icon "button" at bounding box center [177, 219] width 4 height 4
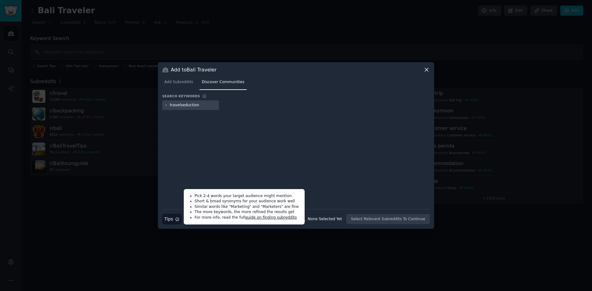
click at [242, 145] on div at bounding box center [296, 155] width 268 height 86
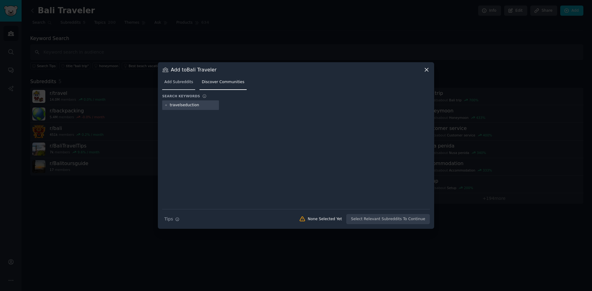
click at [191, 84] on link "Add Subreddits" at bounding box center [178, 83] width 33 height 13
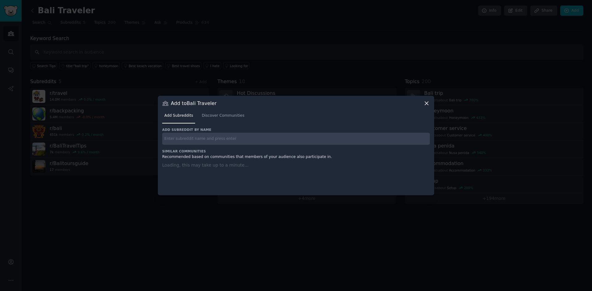
click at [210, 142] on input "text" at bounding box center [296, 139] width 268 height 12
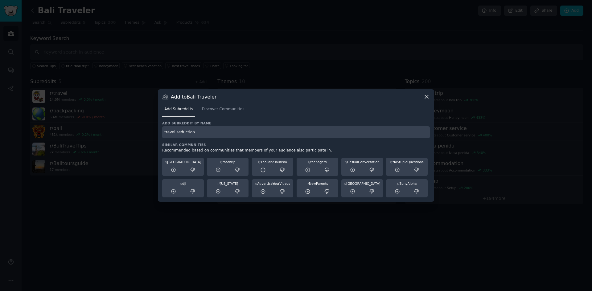
click at [232, 129] on input "travel seduction" at bounding box center [296, 132] width 268 height 12
drag, startPoint x: 177, startPoint y: 136, endPoint x: 191, endPoint y: 125, distance: 17.8
click at [178, 135] on input "travel seduction" at bounding box center [296, 132] width 268 height 12
click at [209, 132] on input "travelseduction" at bounding box center [296, 132] width 268 height 12
type input "seduction"
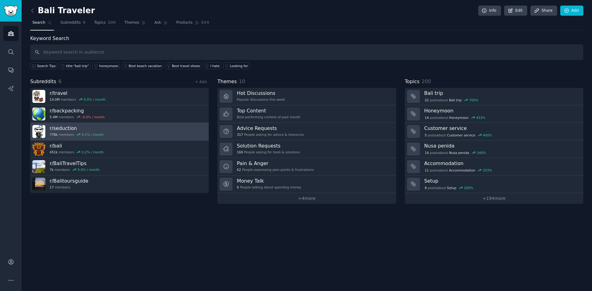
click at [168, 131] on link "r/ seduction 778k members 0.1 % / month" at bounding box center [119, 132] width 178 height 18
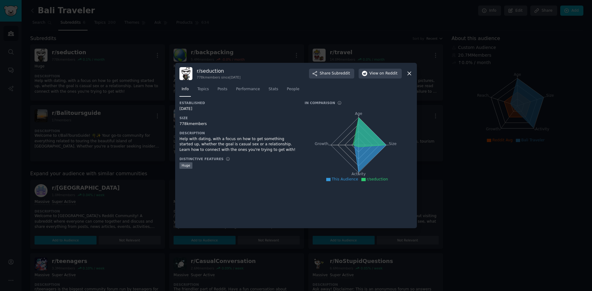
click at [407, 72] on icon at bounding box center [409, 73] width 6 height 6
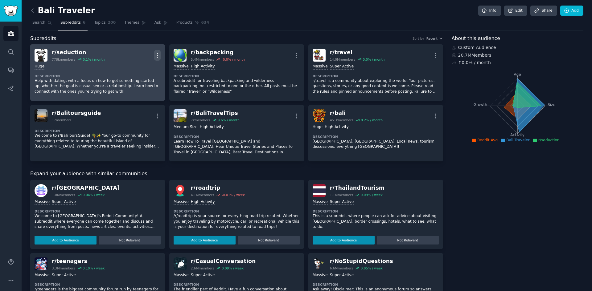
click at [156, 53] on icon "button" at bounding box center [157, 55] width 6 height 6
click at [135, 80] on p "Delete" at bounding box center [133, 79] width 14 height 6
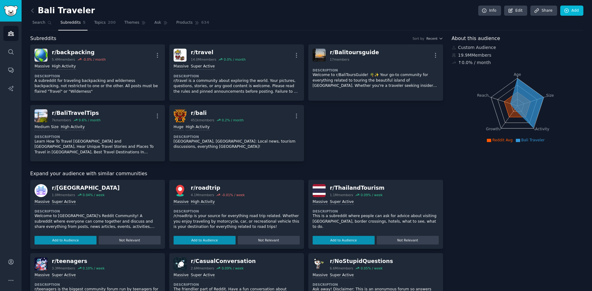
click at [298, 21] on nav "Search Subreddits 5 Topics 200 Themes Ask Products 634" at bounding box center [306, 24] width 553 height 13
click at [574, 11] on link "Add" at bounding box center [571, 11] width 23 height 10
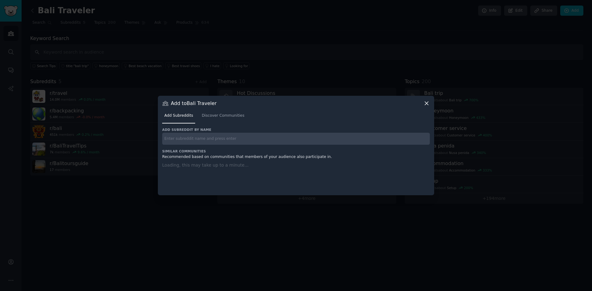
click at [213, 137] on input "text" at bounding box center [296, 139] width 268 height 12
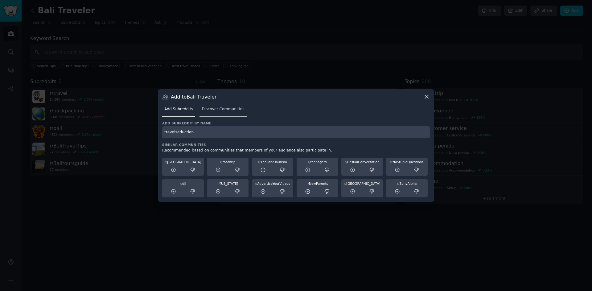
type input "travelseduction"
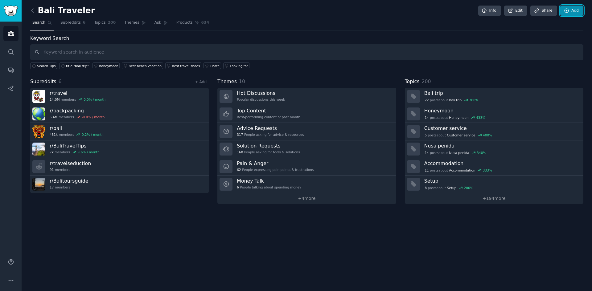
click at [575, 12] on link "Add" at bounding box center [571, 11] width 23 height 10
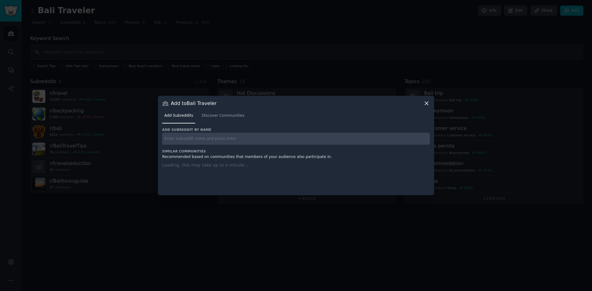
click at [233, 135] on input "text" at bounding box center [296, 139] width 268 height 12
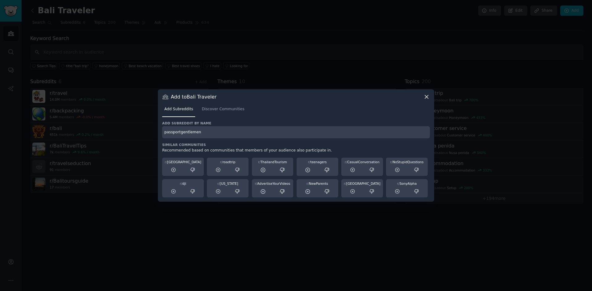
type input "passportgentlemen"
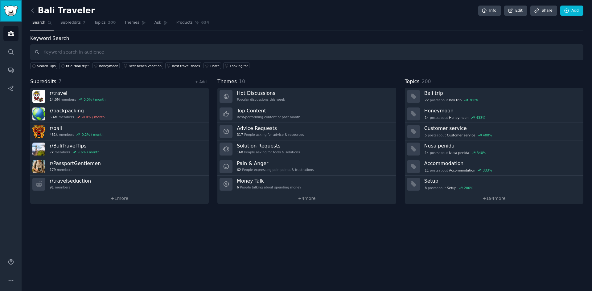
click at [13, 7] on img "Sidebar" at bounding box center [11, 11] width 14 height 11
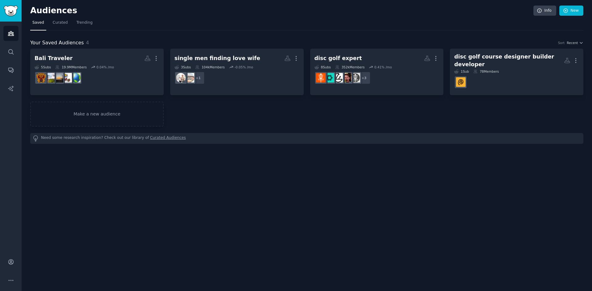
click at [68, 23] on nav "Saved Curated Trending" at bounding box center [306, 24] width 553 height 13
click at [88, 26] on link "Trending" at bounding box center [84, 24] width 20 height 13
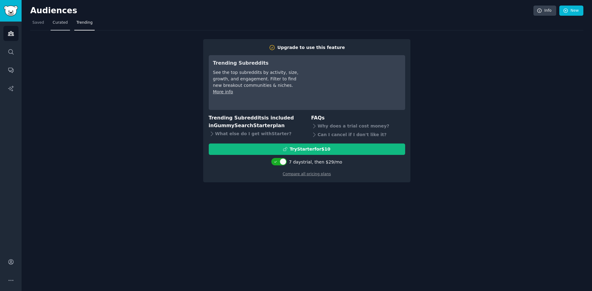
click at [63, 25] on span "Curated" at bounding box center [60, 23] width 15 height 6
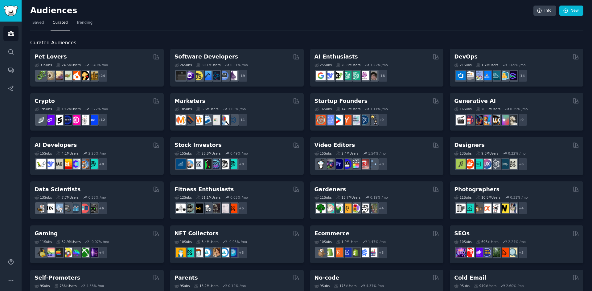
click at [60, 26] on link "Curated" at bounding box center [60, 24] width 19 height 13
click at [39, 22] on span "Saved" at bounding box center [38, 23] width 12 height 6
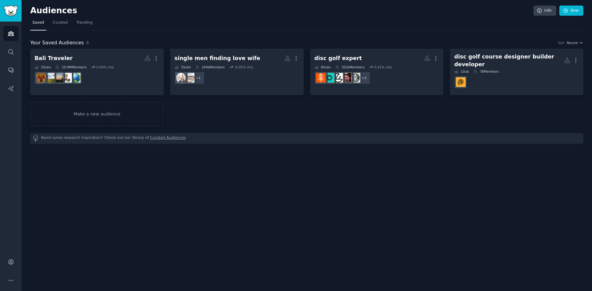
click at [445, 177] on div "Audiences Info New Saved Curated Trending Your Saved Audiences 4 Sort Recent Ba…" at bounding box center [307, 145] width 570 height 291
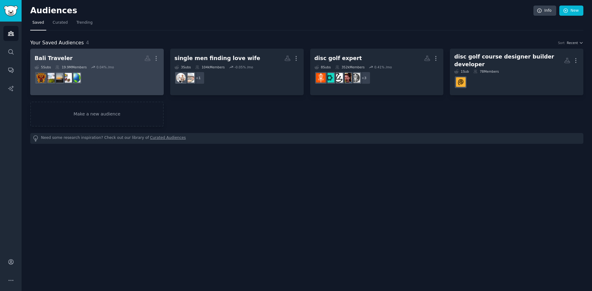
click at [121, 66] on div "5 Sub s 19.9M Members 0.04 % /mo" at bounding box center [97, 67] width 125 height 4
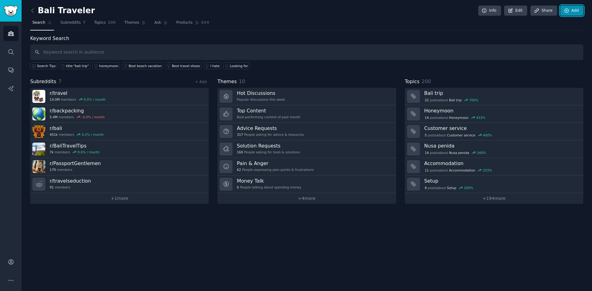
click at [572, 10] on link "Add" at bounding box center [571, 11] width 23 height 10
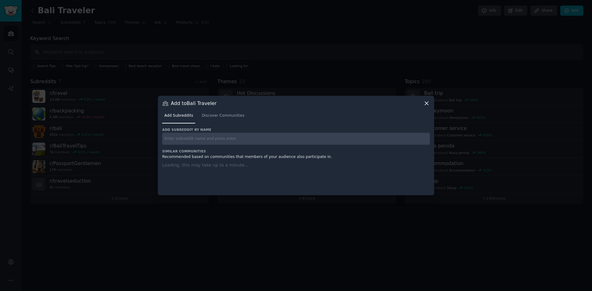
click at [230, 141] on input "text" at bounding box center [296, 139] width 268 height 12
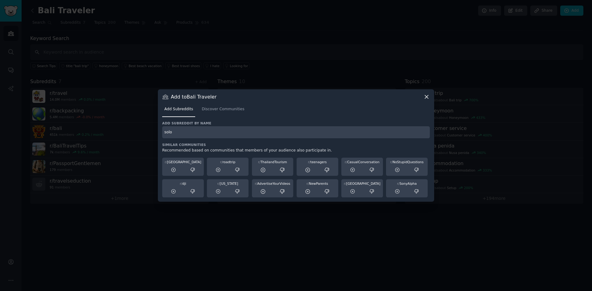
click at [183, 132] on input "solo" at bounding box center [296, 132] width 268 height 12
type input "solotravel"
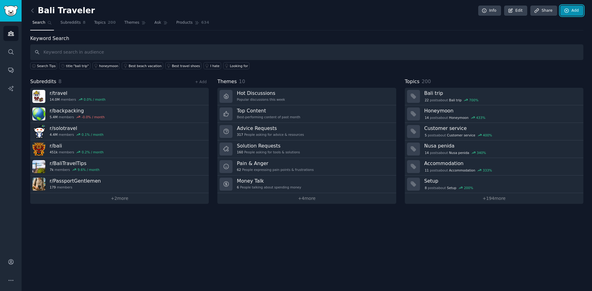
click at [576, 10] on link "Add" at bounding box center [571, 11] width 23 height 10
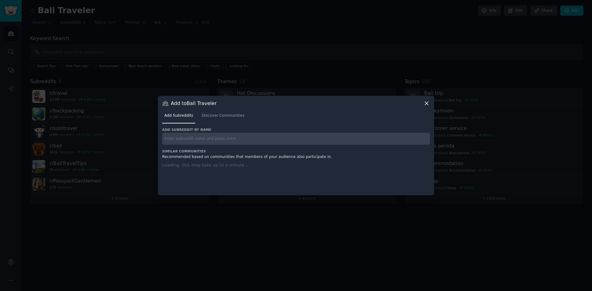
click at [235, 143] on input "text" at bounding box center [296, 139] width 268 height 12
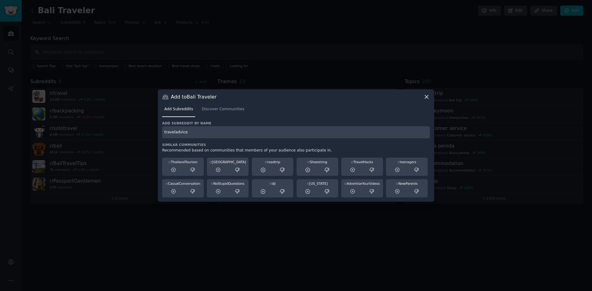
type input "traveladvice"
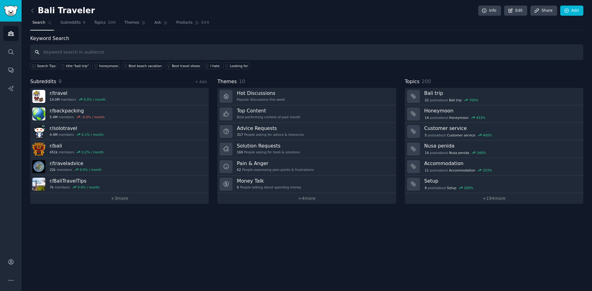
click at [282, 47] on input "text" at bounding box center [306, 52] width 553 height 16
click at [127, 26] on link "Themes" at bounding box center [135, 24] width 26 height 13
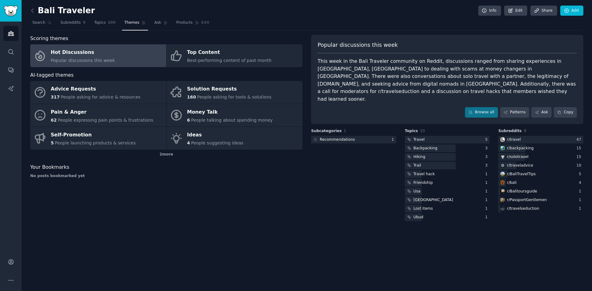
click at [373, 77] on div "This week in the Bali Traveler community on Reddit, discussions ranged from sha…" at bounding box center [447, 80] width 259 height 45
drag, startPoint x: 371, startPoint y: 78, endPoint x: 473, endPoint y: 76, distance: 101.1
click at [473, 76] on div "This week in the Bali Traveler community on Reddit, discussions ranged from sha…" at bounding box center [447, 80] width 259 height 45
copy div "and seeking advice from digital nomads in [GEOGRAPHIC_DATA]."
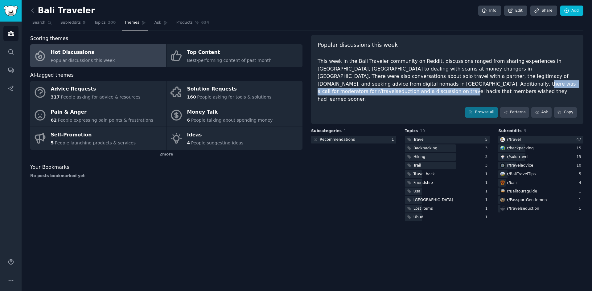
drag, startPoint x: 355, startPoint y: 85, endPoint x: 538, endPoint y: 87, distance: 183.1
click at [538, 87] on div "This week in the Bali Traveler community on Reddit, discussions ranged from sha…" at bounding box center [447, 80] width 259 height 45
copy div "and a discussion on travel hacks that members wished they had learned sooner."
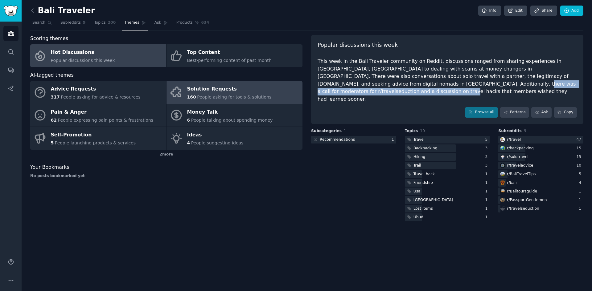
click at [214, 92] on div "Solution Requests" at bounding box center [229, 89] width 84 height 10
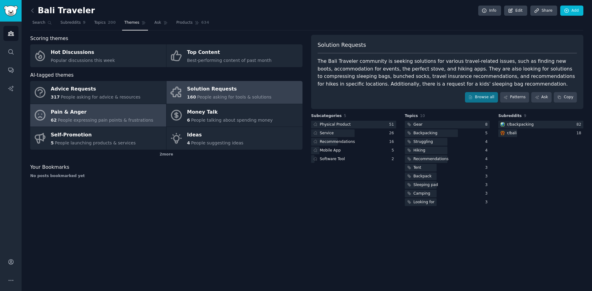
click at [100, 121] on span "People expressing pain points & frustrations" at bounding box center [106, 120] width 96 height 5
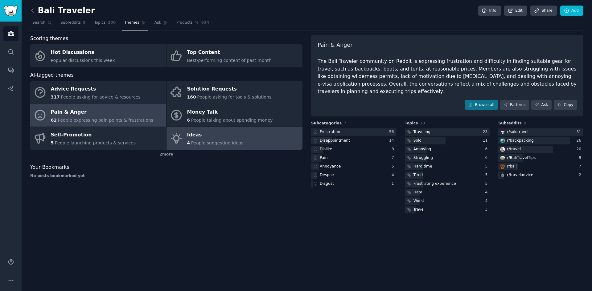
click at [223, 137] on div "Ideas" at bounding box center [215, 135] width 56 height 10
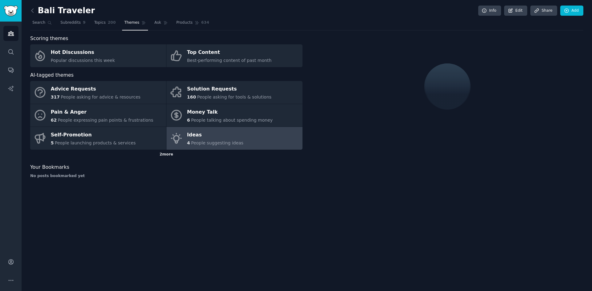
click at [163, 158] on div "2 more" at bounding box center [166, 155] width 272 height 10
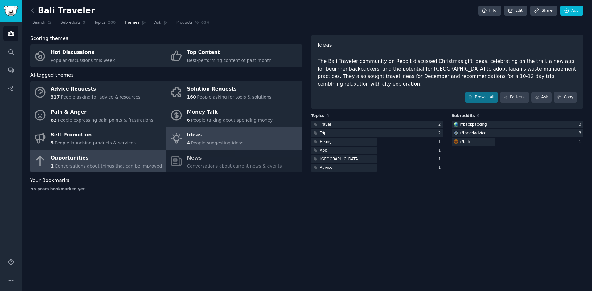
click at [163, 152] on link "Opportunities 1 Conversations about things that can be improved" at bounding box center [98, 161] width 136 height 23
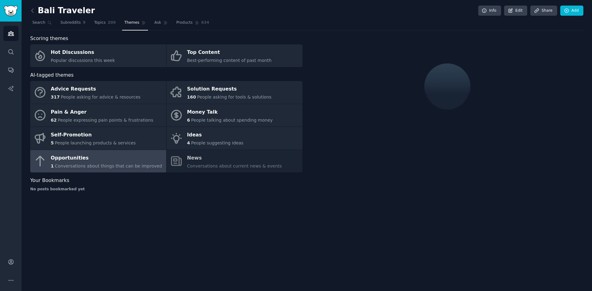
click at [377, 203] on div "Bali Traveler Info Edit Share Add Search Subreddits 9 Topics 200 Themes Ask Pro…" at bounding box center [307, 145] width 570 height 291
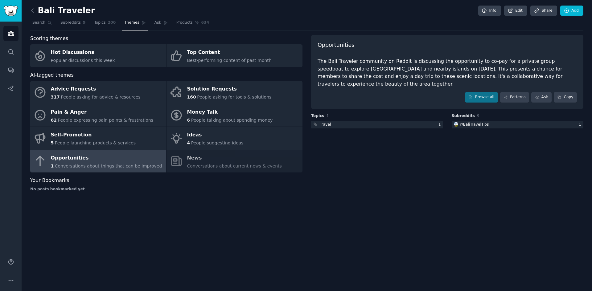
click at [413, 192] on div "Opportunities The Bali Traveler community on Reddit is discussing the opportuni…" at bounding box center [447, 116] width 272 height 162
click at [374, 181] on div "Opportunities The Bali Traveler community on Reddit is discussing the opportuni…" at bounding box center [447, 116] width 272 height 162
click at [418, 190] on div "Opportunities The Bali Traveler community on Reddit is discussing the opportuni…" at bounding box center [447, 116] width 272 height 162
